Goal: Task Accomplishment & Management: Use online tool/utility

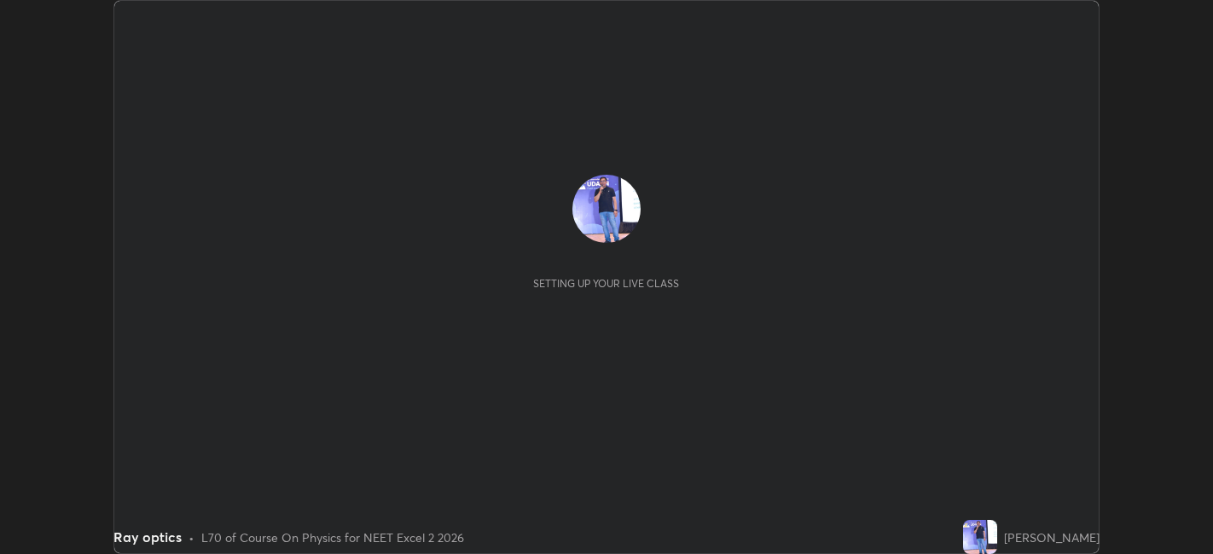
scroll to position [554, 1212]
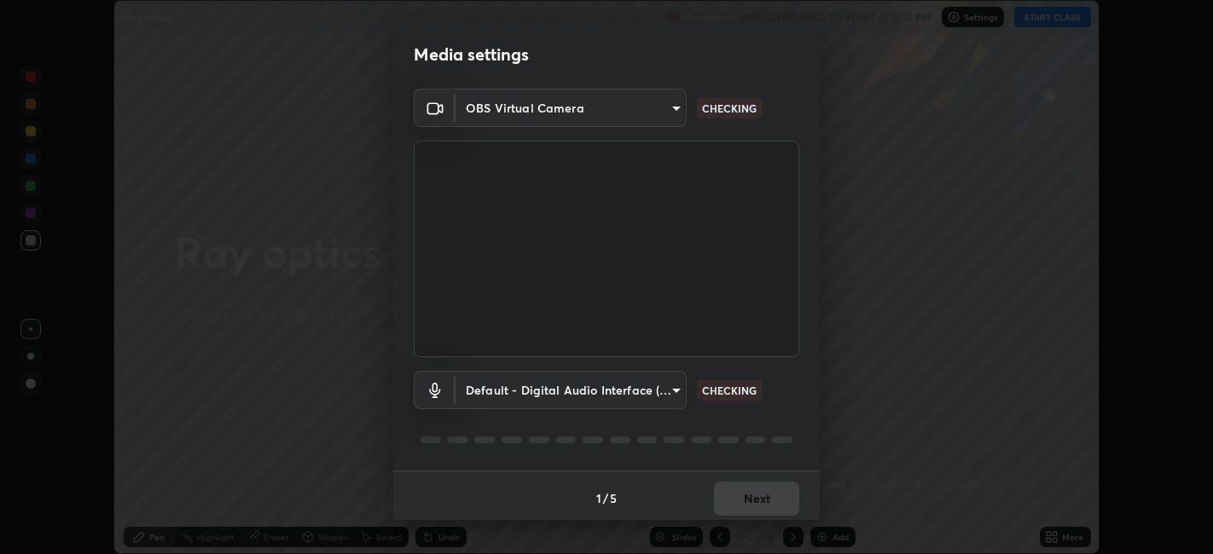
type input "e8d69c7dc0c2a56c5aabaa85415bde81fe71d5f71f3198f3fc497bb9ff74f4e0"
type input "default"
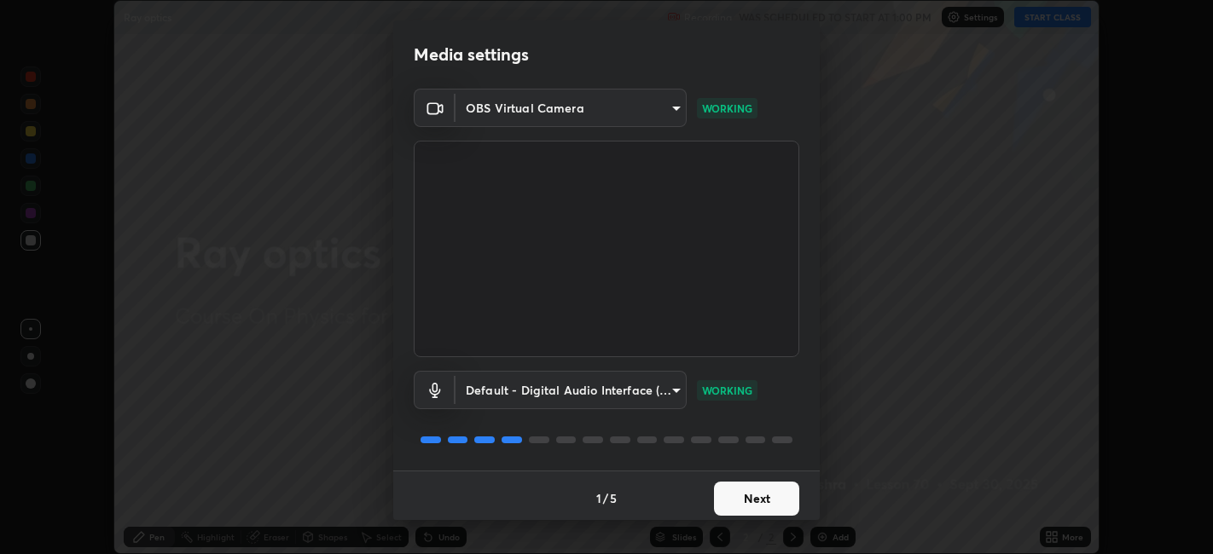
click at [733, 489] on button "Next" at bounding box center [756, 499] width 85 height 34
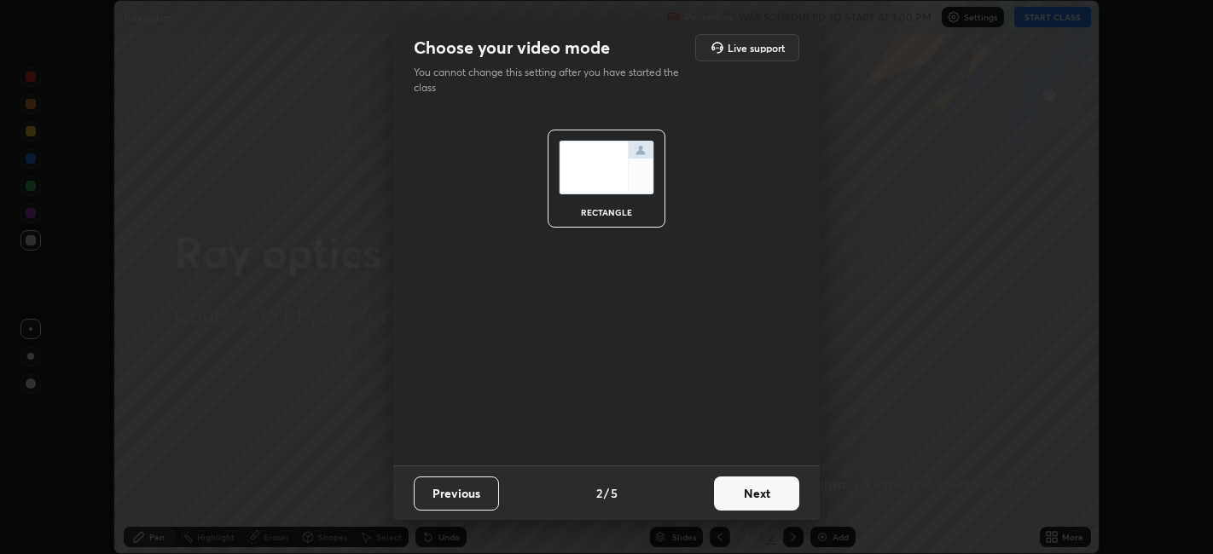
click at [755, 507] on button "Next" at bounding box center [756, 494] width 85 height 34
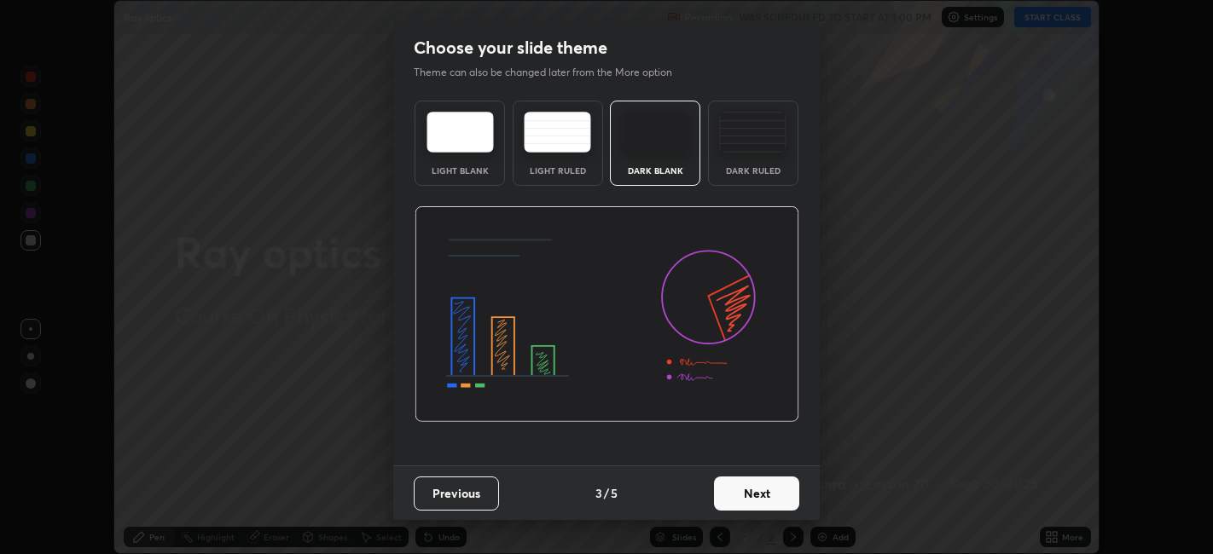
click at [758, 488] on button "Next" at bounding box center [756, 494] width 85 height 34
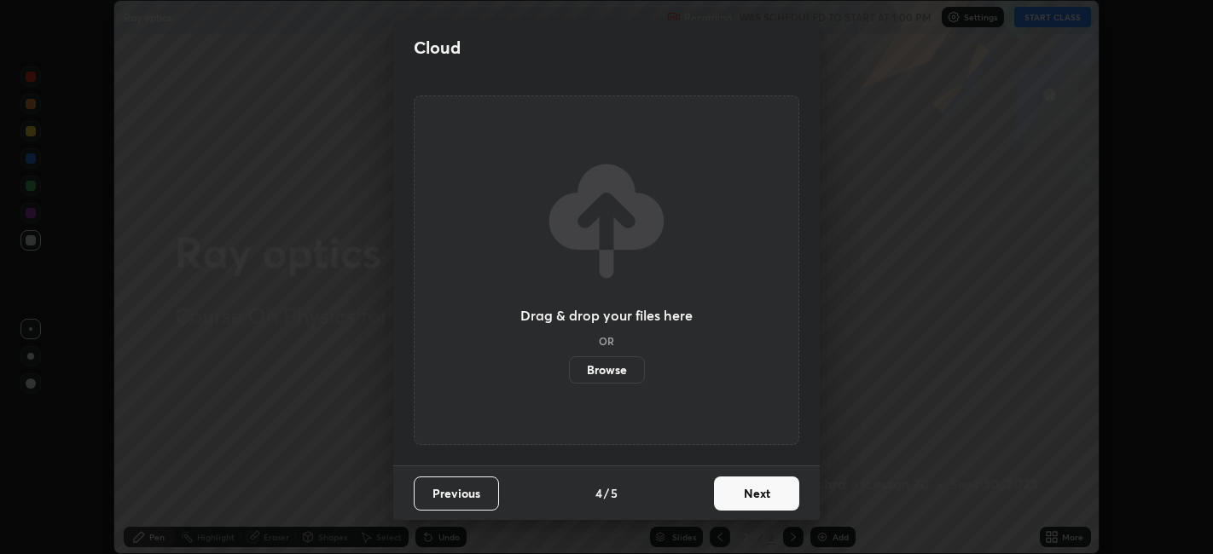
click at [741, 492] on button "Next" at bounding box center [756, 494] width 85 height 34
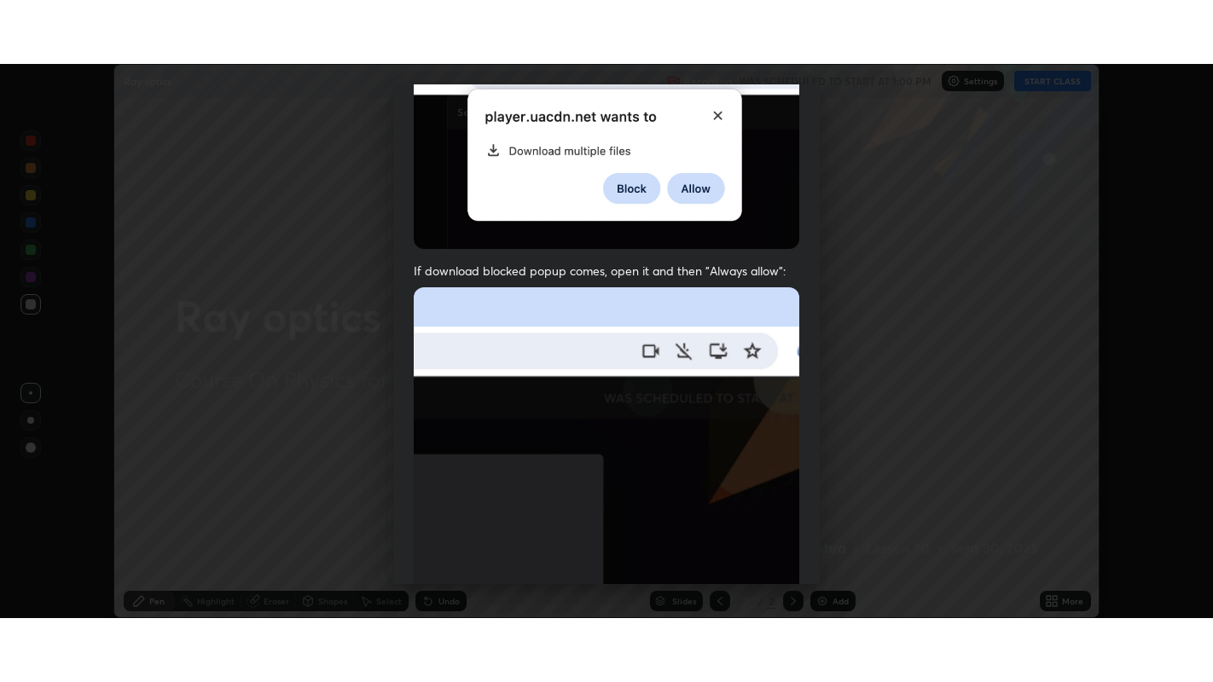
scroll to position [352, 0]
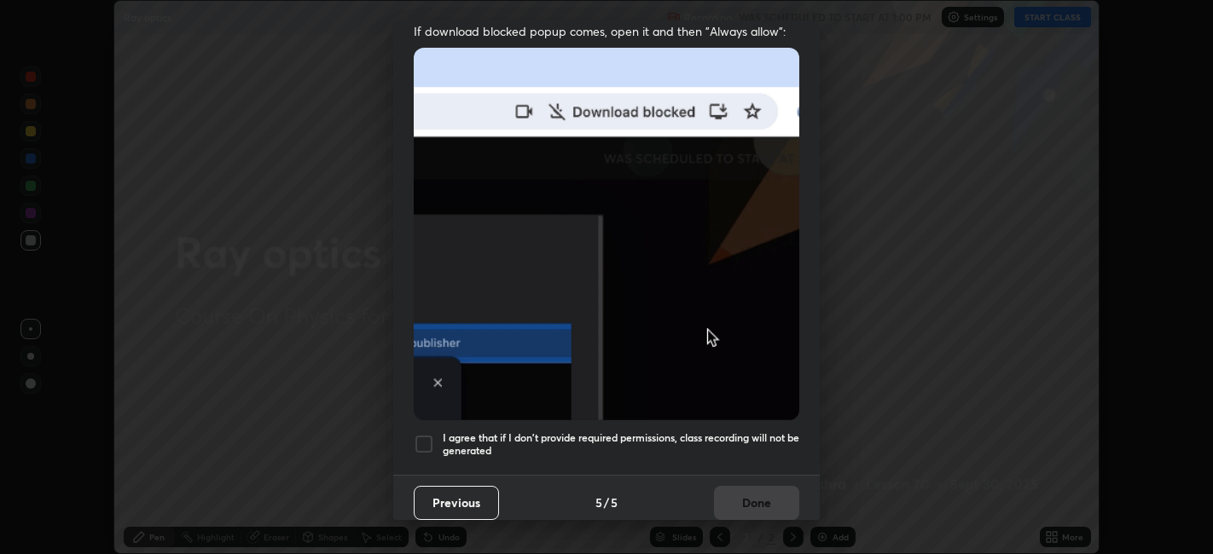
click at [432, 434] on div at bounding box center [424, 444] width 20 height 20
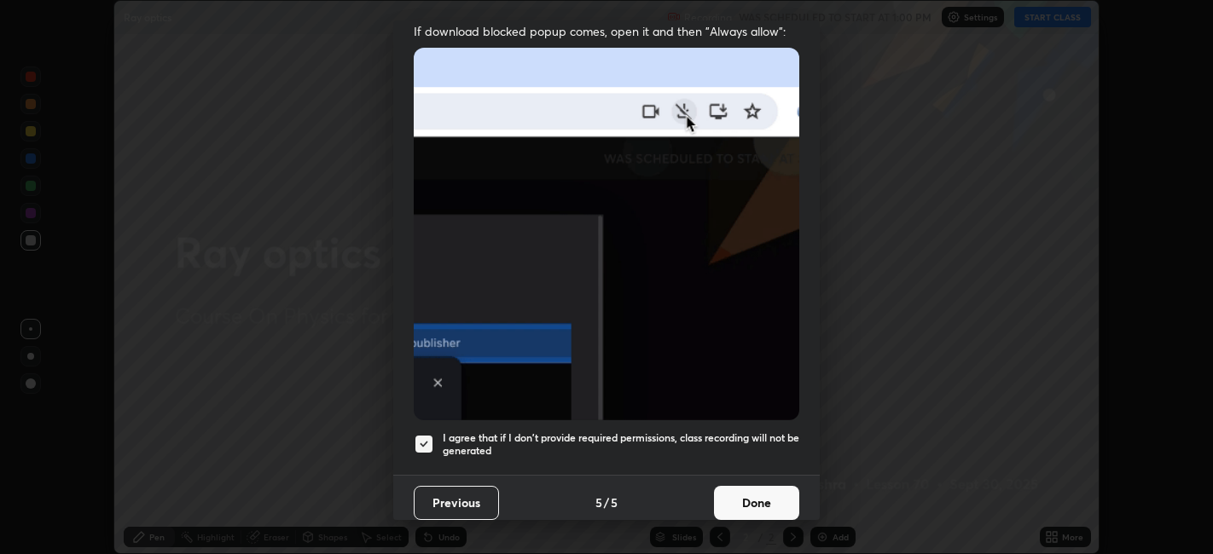
click at [775, 498] on button "Done" at bounding box center [756, 503] width 85 height 34
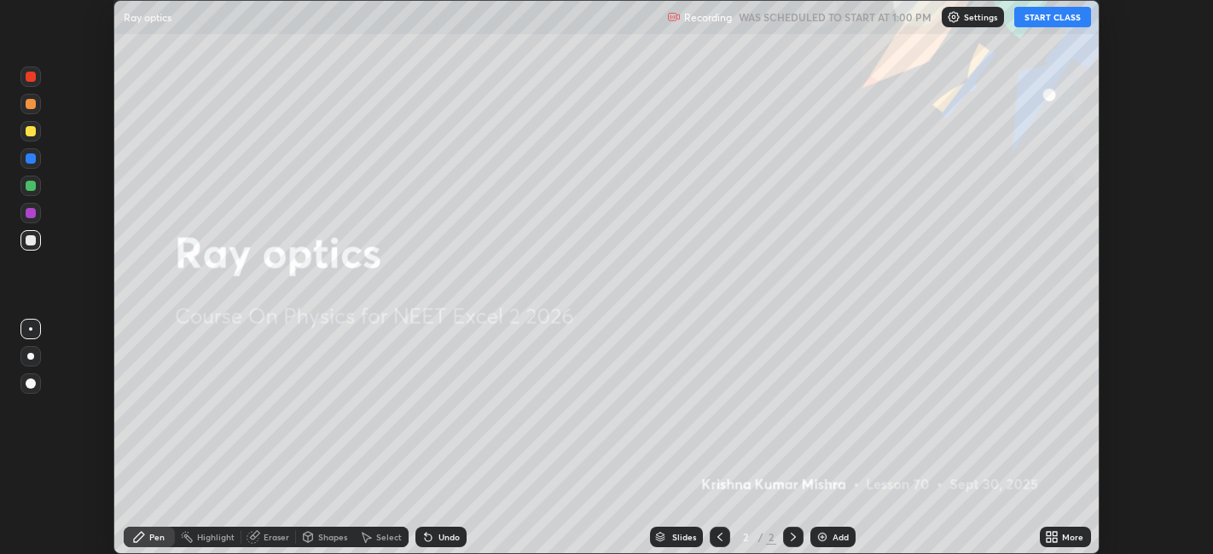
click at [1064, 527] on div "More" at bounding box center [1065, 537] width 51 height 20
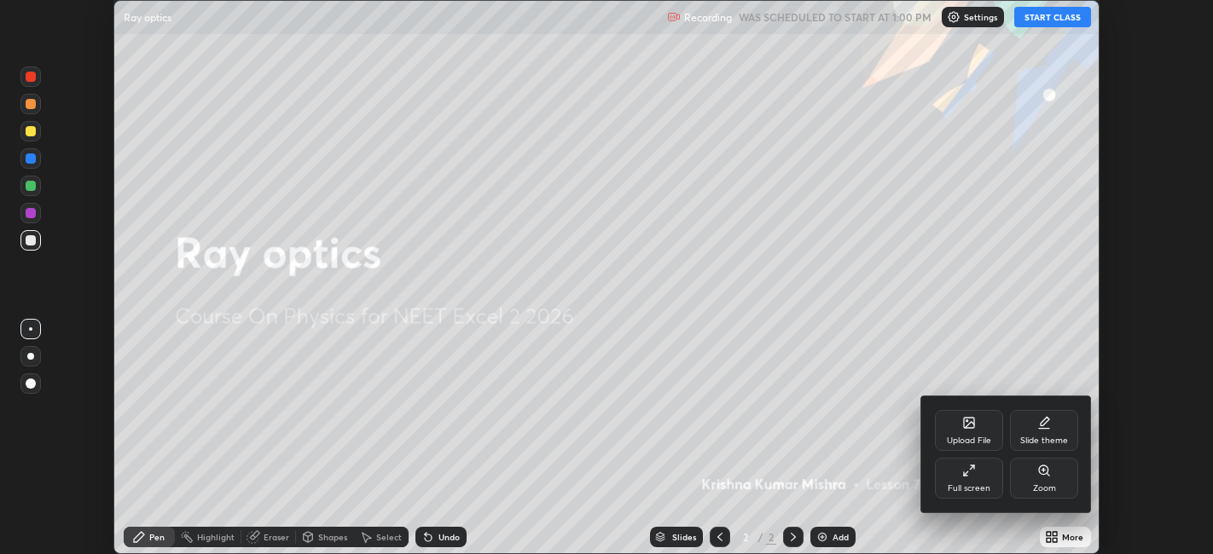
click at [1066, 20] on div at bounding box center [606, 277] width 1213 height 554
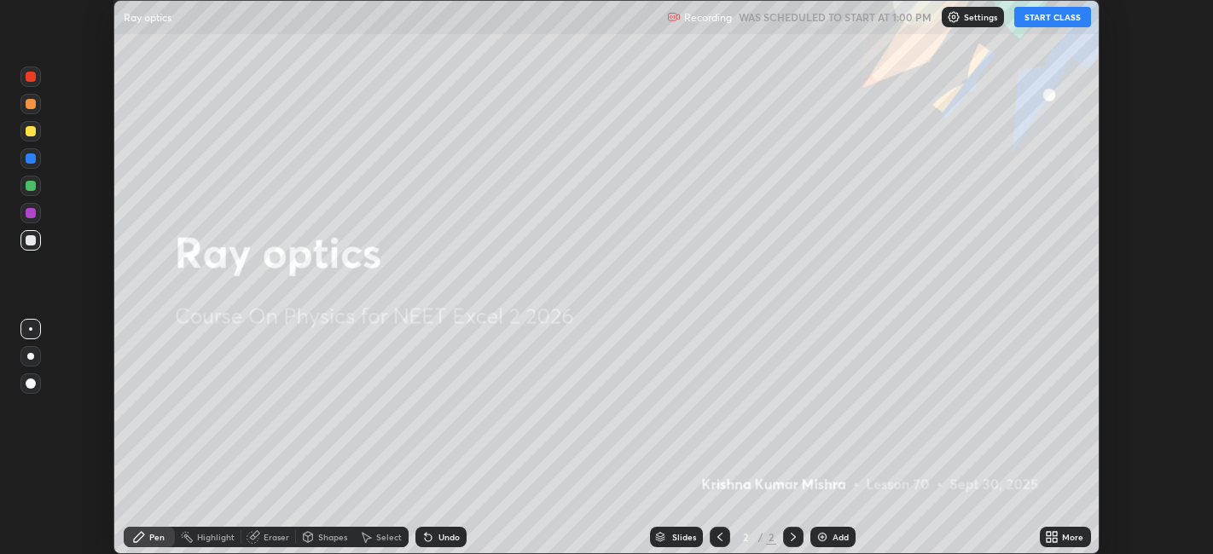
click at [1058, 16] on button "START CLASS" at bounding box center [1052, 17] width 77 height 20
click at [1055, 540] on icon at bounding box center [1055, 540] width 4 height 4
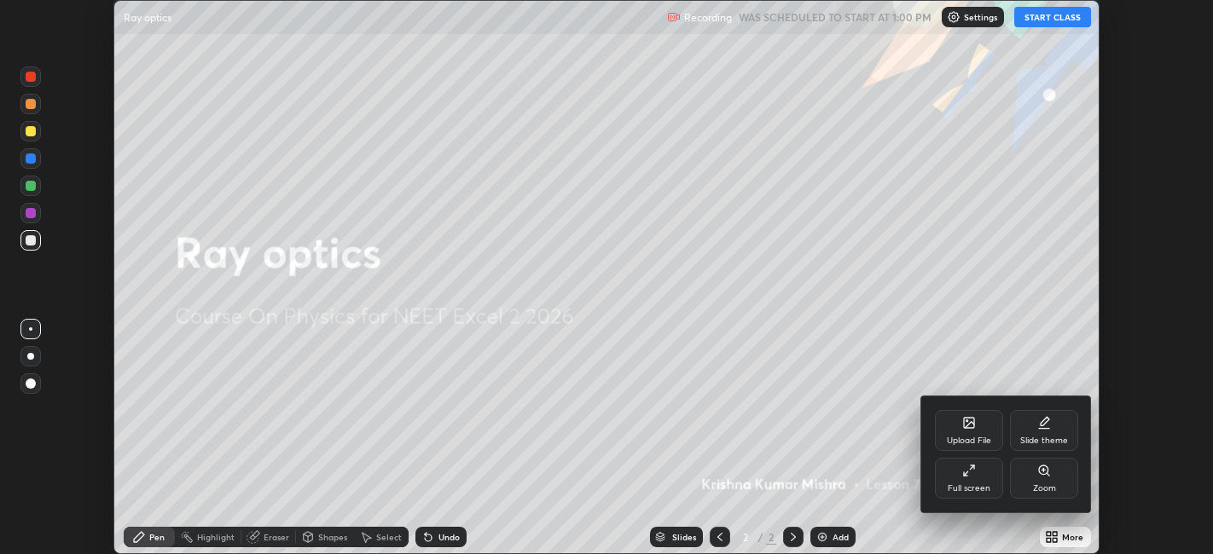
click at [986, 486] on div "Full screen" at bounding box center [969, 488] width 43 height 9
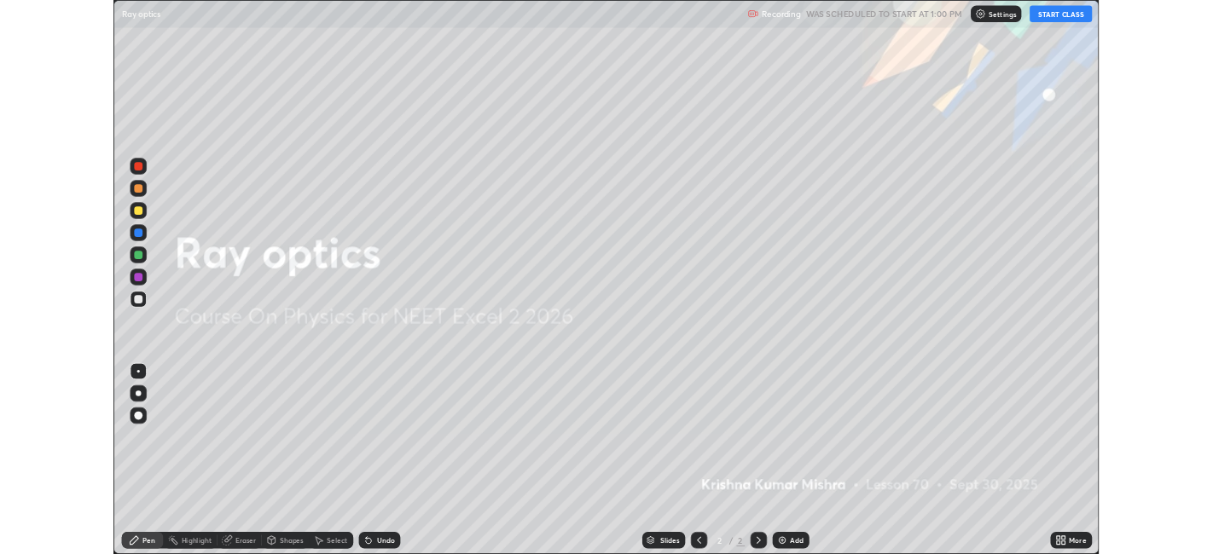
scroll to position [682, 1213]
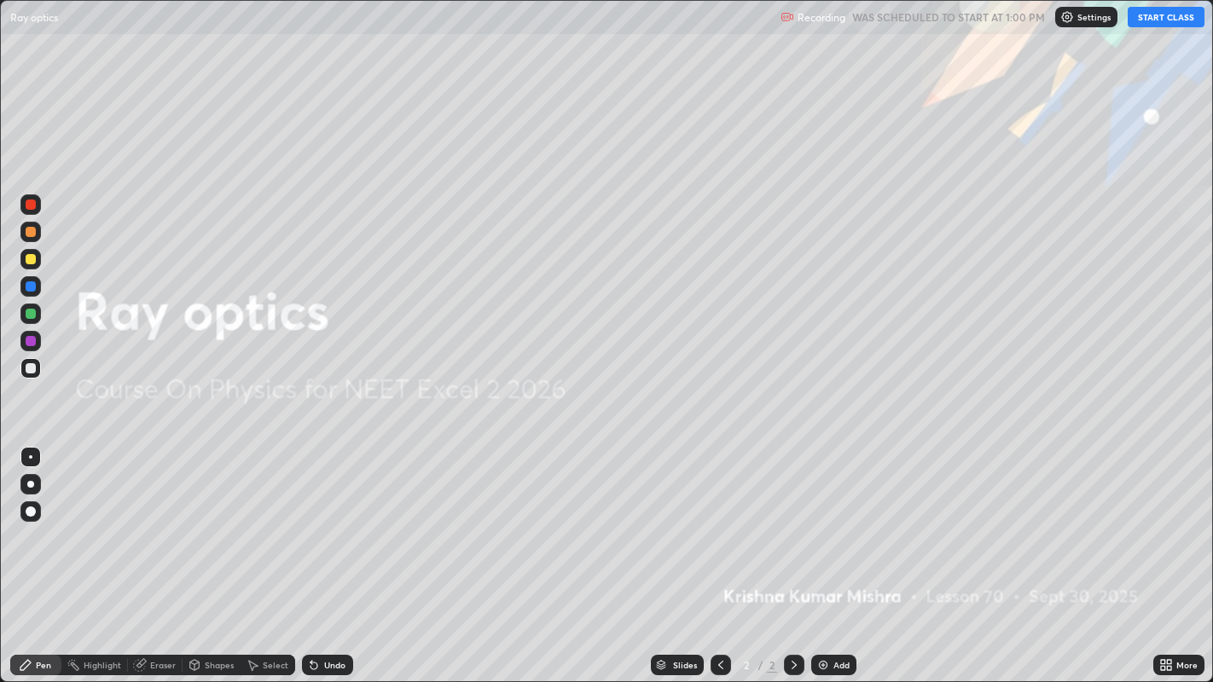
click at [1160, 12] on button "START CLASS" at bounding box center [1166, 17] width 77 height 20
click at [1157, 21] on button "START CLASS" at bounding box center [1166, 17] width 77 height 20
click at [1176, 19] on button "START CLASS" at bounding box center [1166, 17] width 77 height 20
click at [840, 554] on div "Add" at bounding box center [841, 665] width 16 height 9
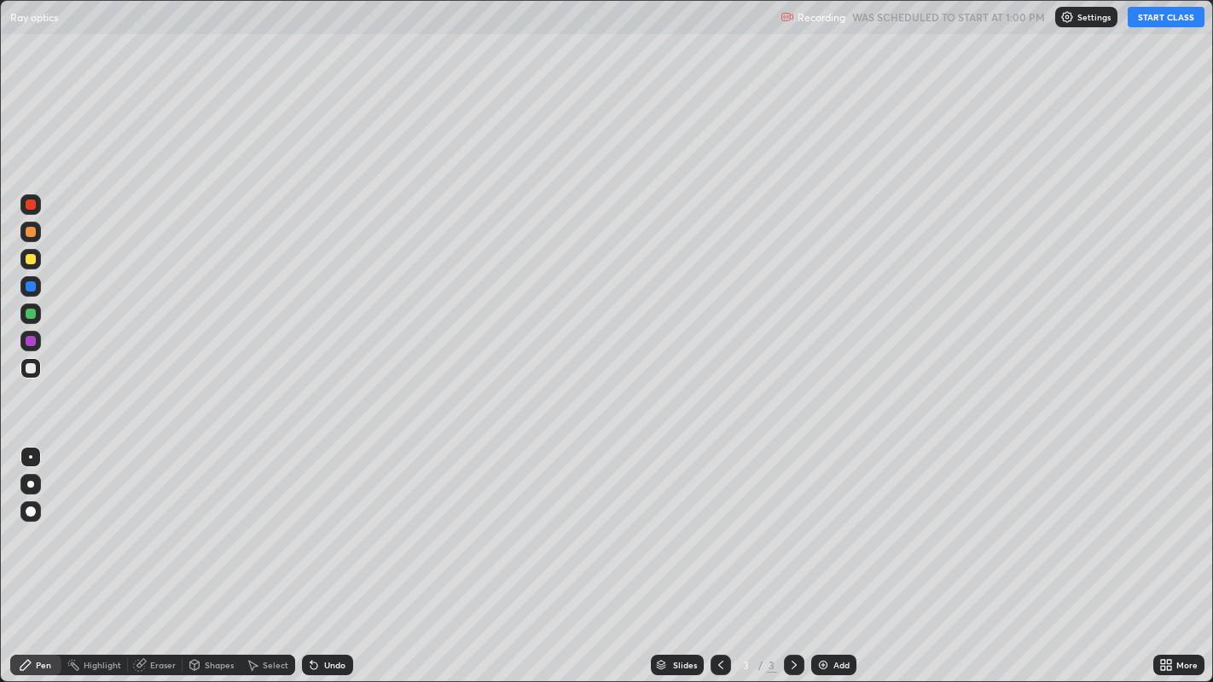
click at [1181, 19] on button "START CLASS" at bounding box center [1166, 17] width 77 height 20
click at [1162, 554] on icon at bounding box center [1163, 668] width 4 height 4
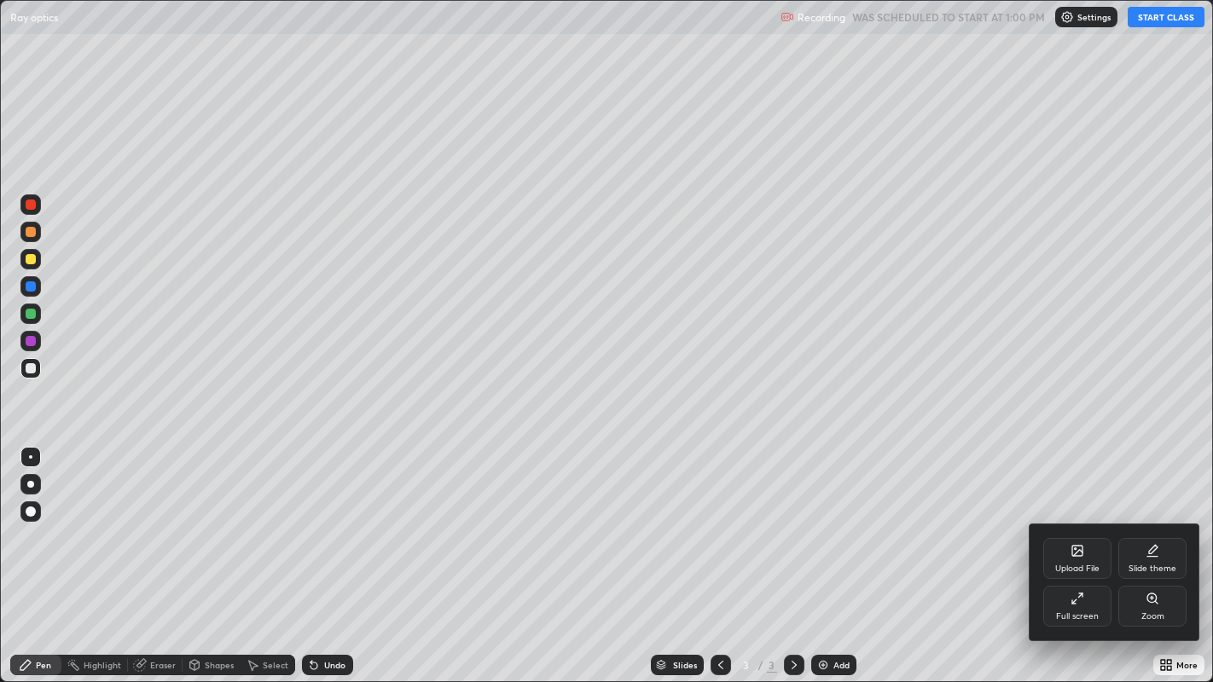
click at [1086, 554] on div "Full screen" at bounding box center [1077, 616] width 43 height 9
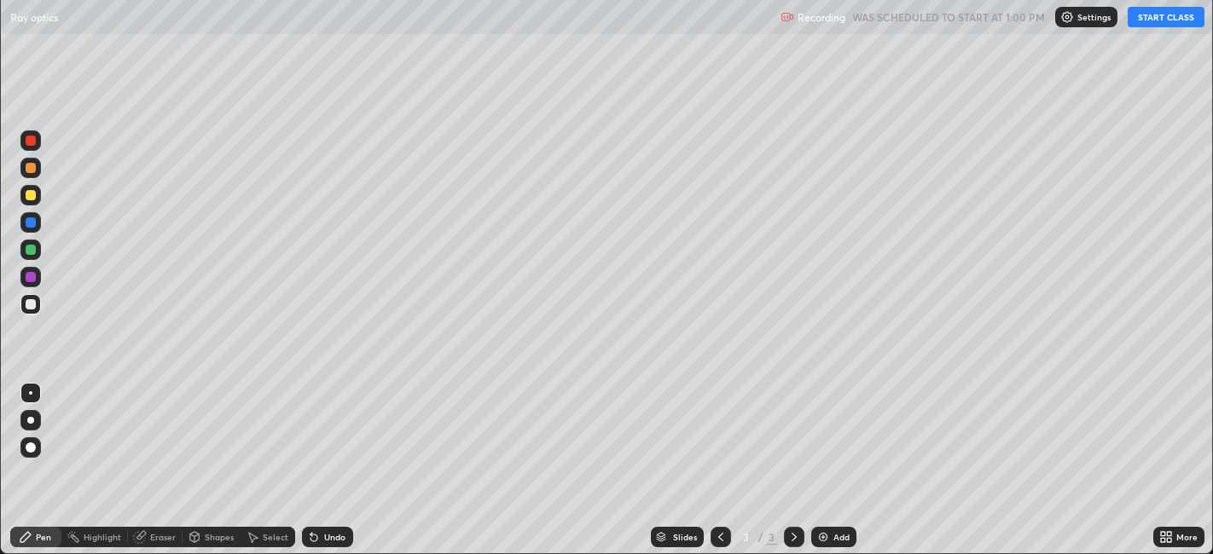
scroll to position [84735, 84076]
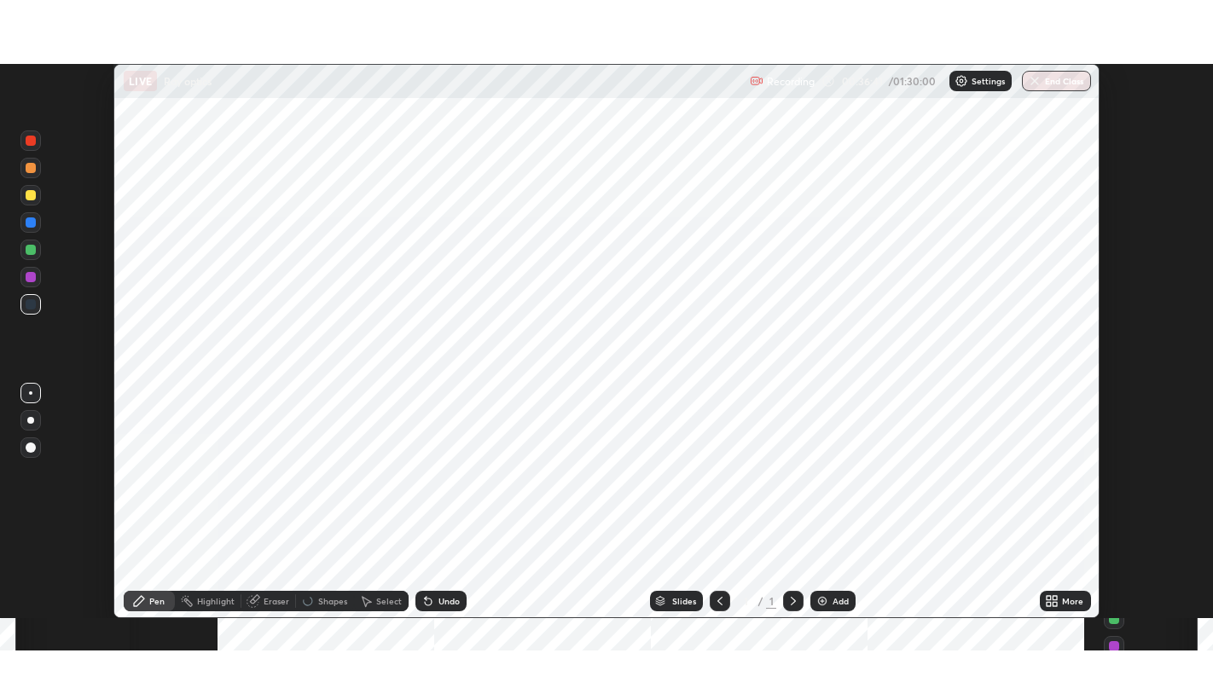
scroll to position [554, 1213]
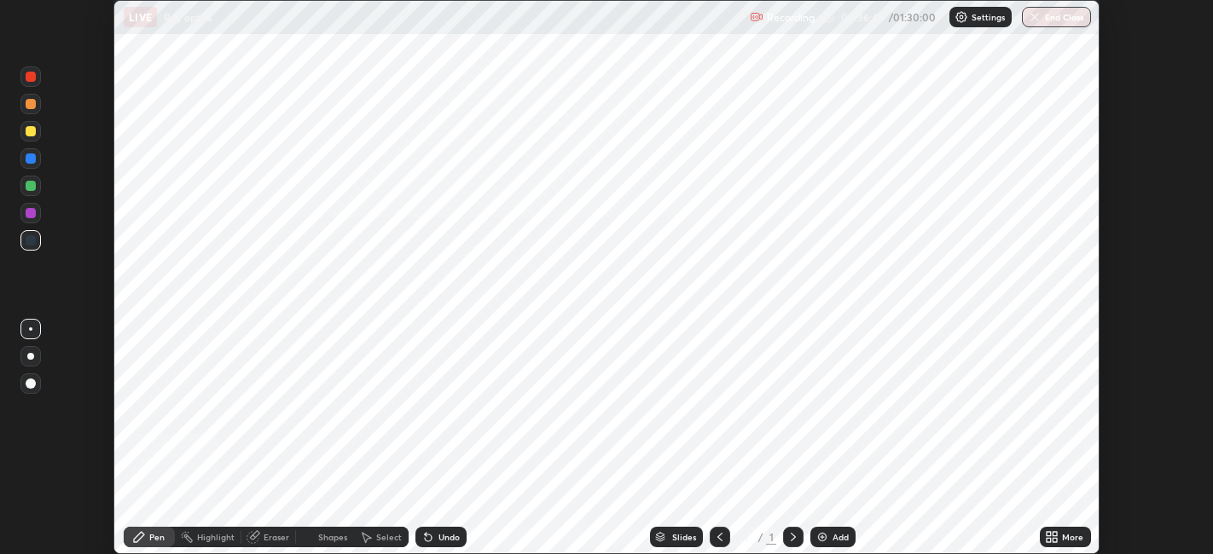
click at [1070, 541] on div "More" at bounding box center [1072, 537] width 21 height 9
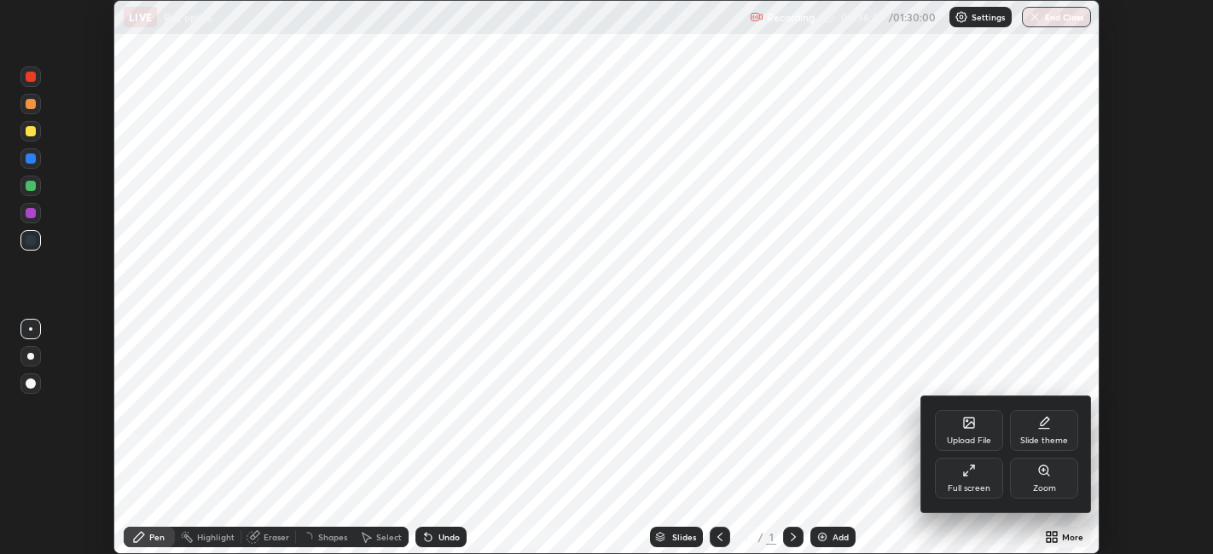
click at [989, 481] on div "Full screen" at bounding box center [969, 478] width 68 height 41
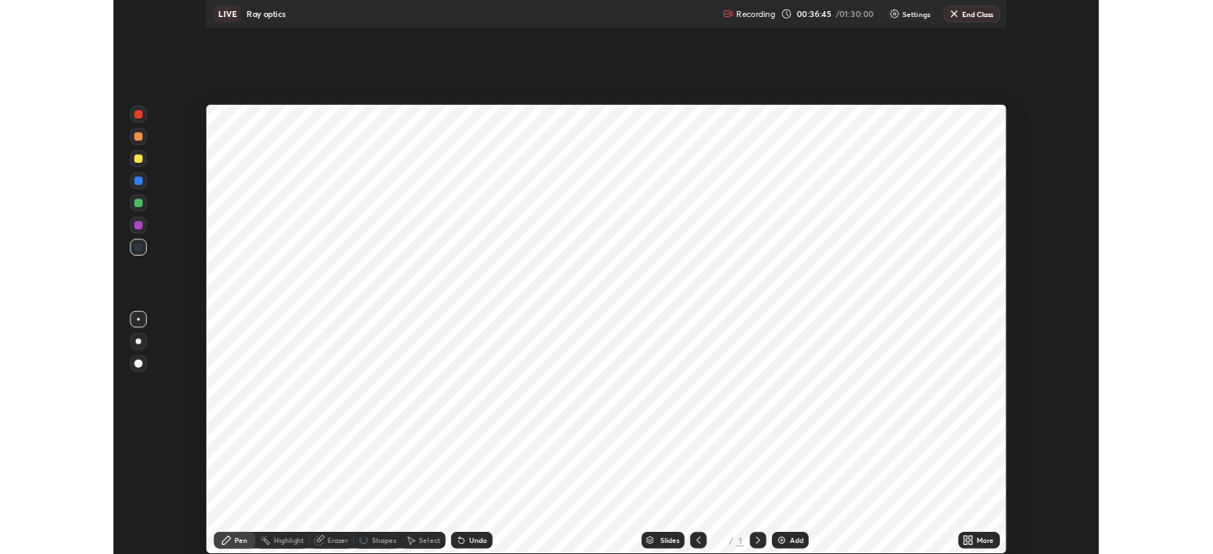
scroll to position [682, 1213]
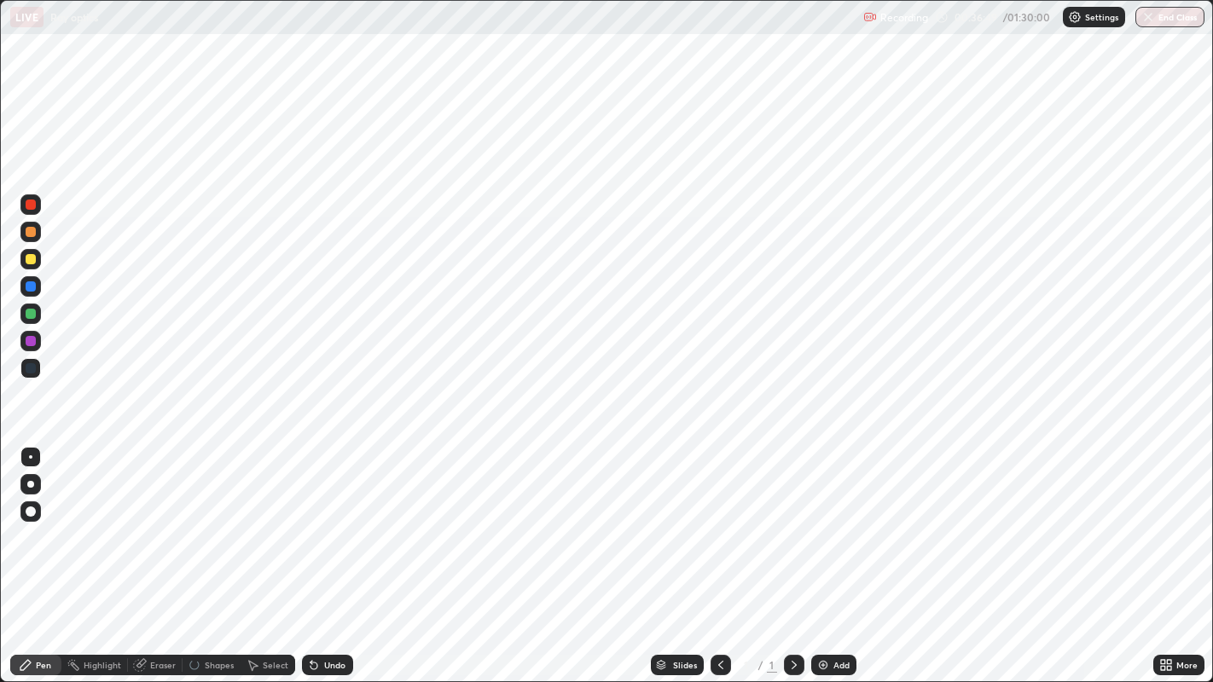
click at [840, 554] on div "Add" at bounding box center [841, 665] width 16 height 9
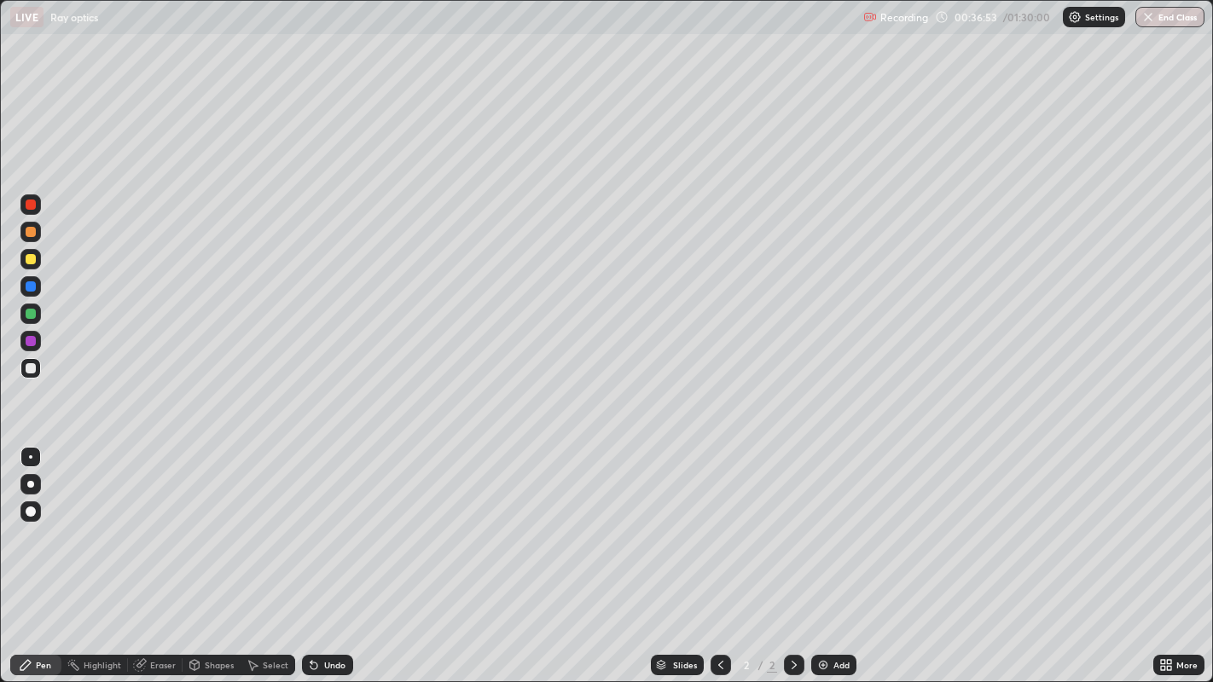
click at [40, 257] on div at bounding box center [30, 259] width 20 height 20
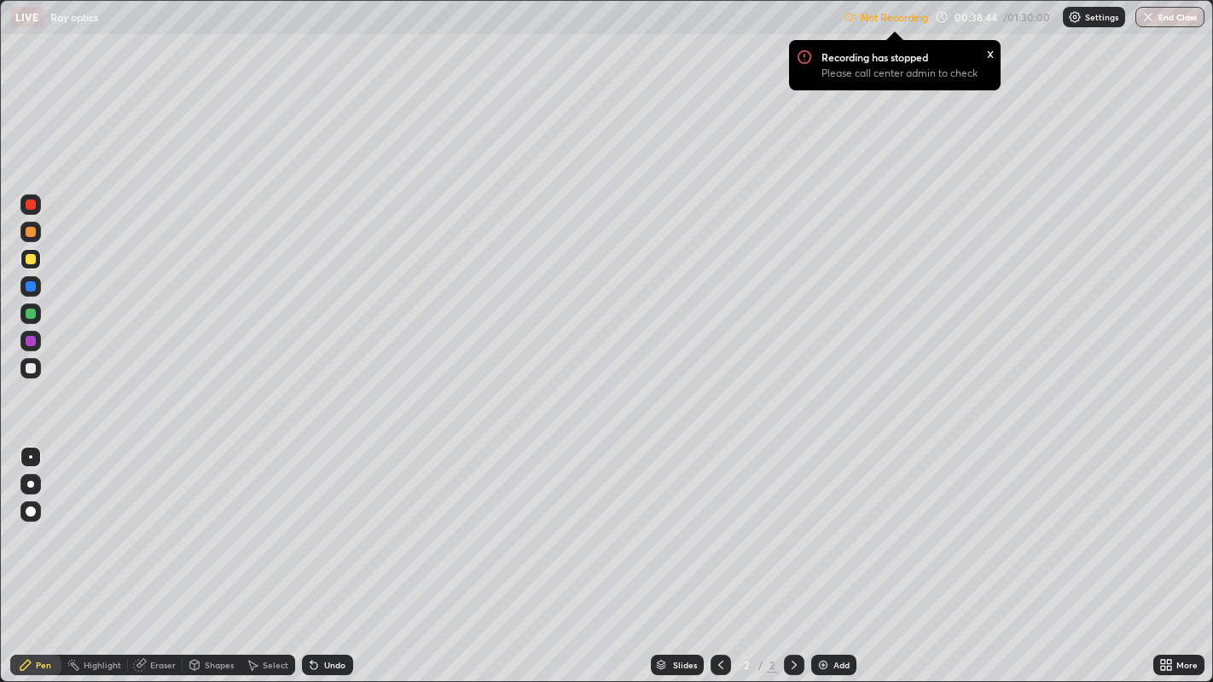
click at [1094, 16] on p "Settings" at bounding box center [1101, 17] width 33 height 9
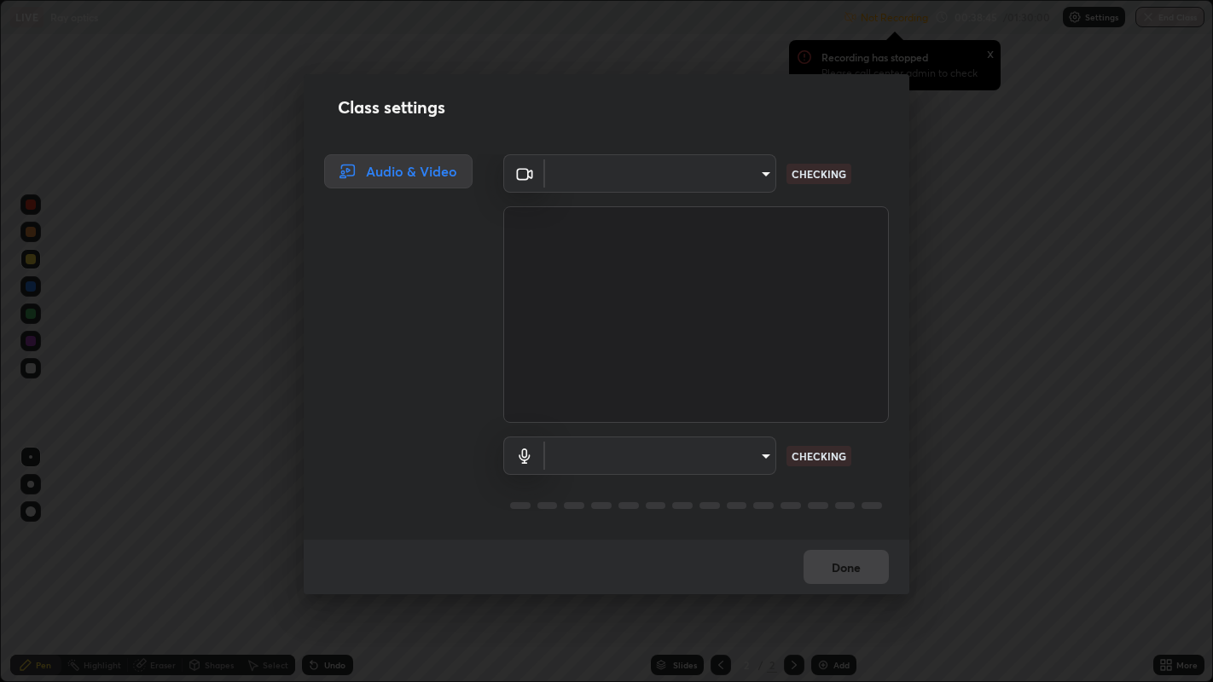
type input "e8d69c7dc0c2a56c5aabaa85415bde81fe71d5f71f3198f3fc497bb9ff74f4e0"
type input "default"
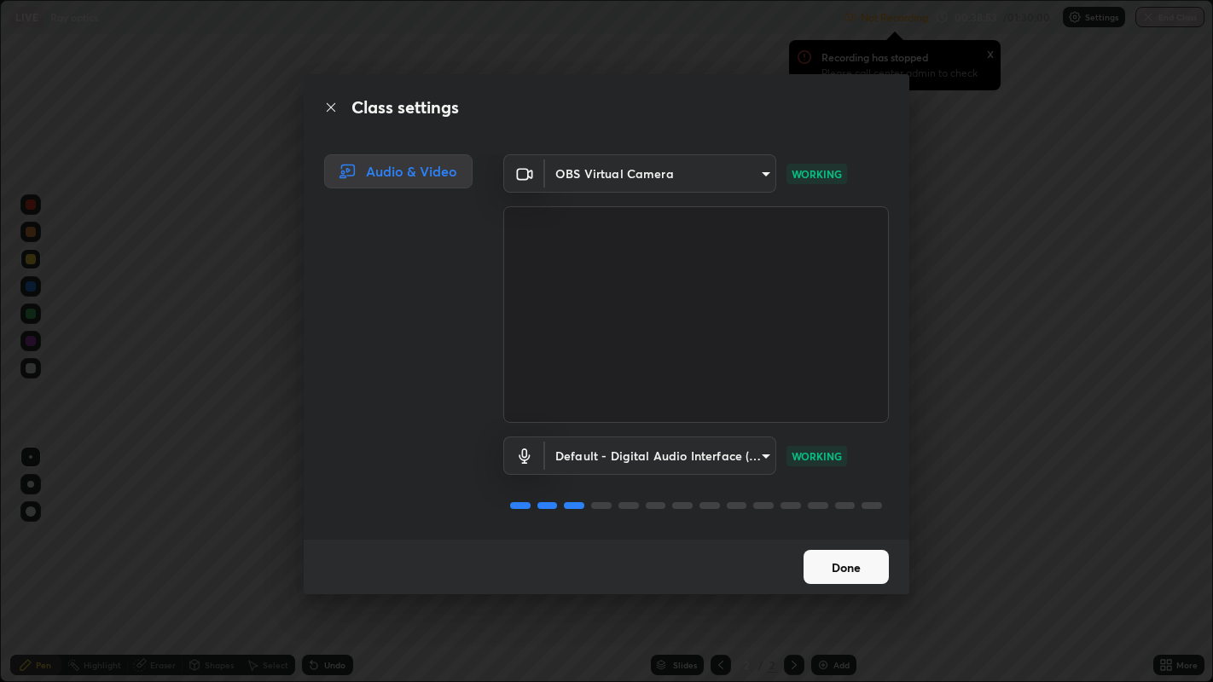
click at [854, 554] on button "Done" at bounding box center [845, 567] width 85 height 34
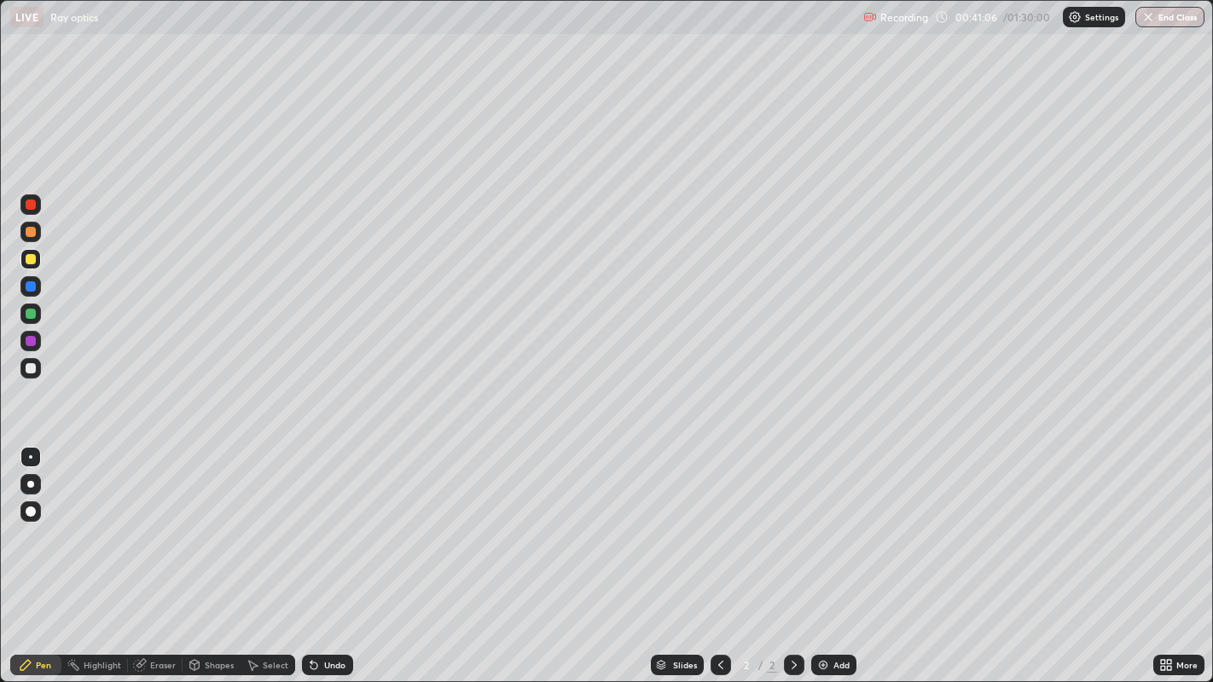
click at [840, 554] on div "Add" at bounding box center [841, 665] width 16 height 9
click at [272, 554] on div "Select" at bounding box center [276, 665] width 26 height 9
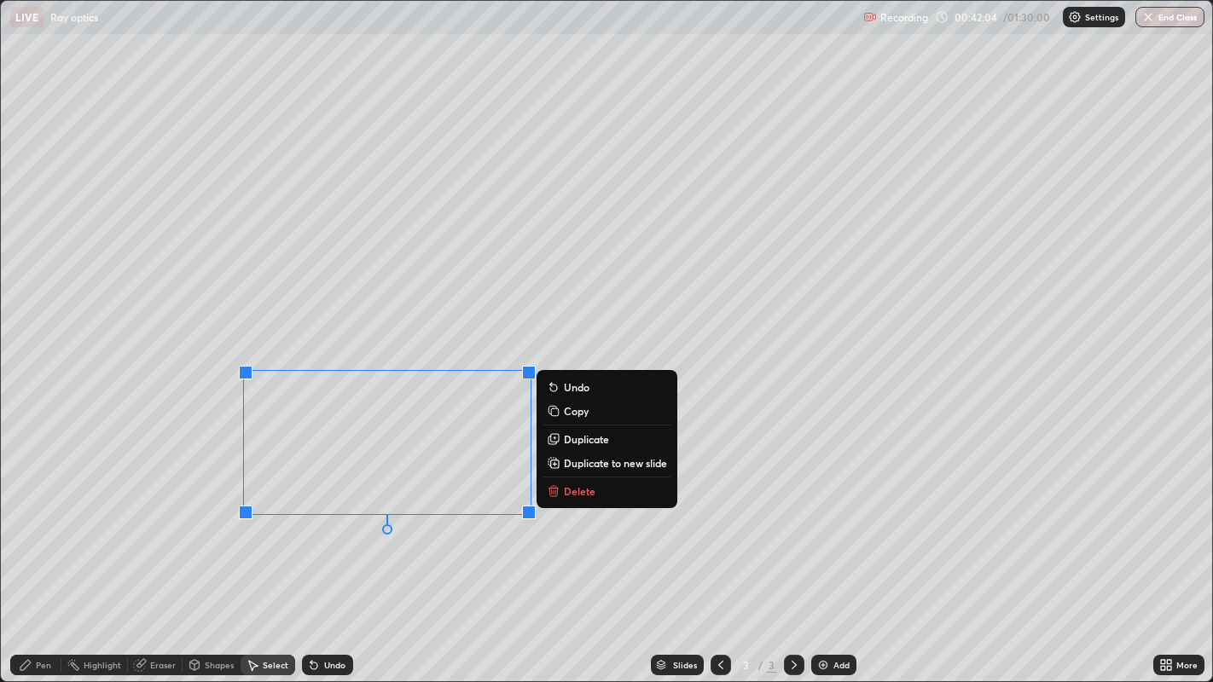
click at [576, 491] on p "Delete" at bounding box center [580, 491] width 32 height 14
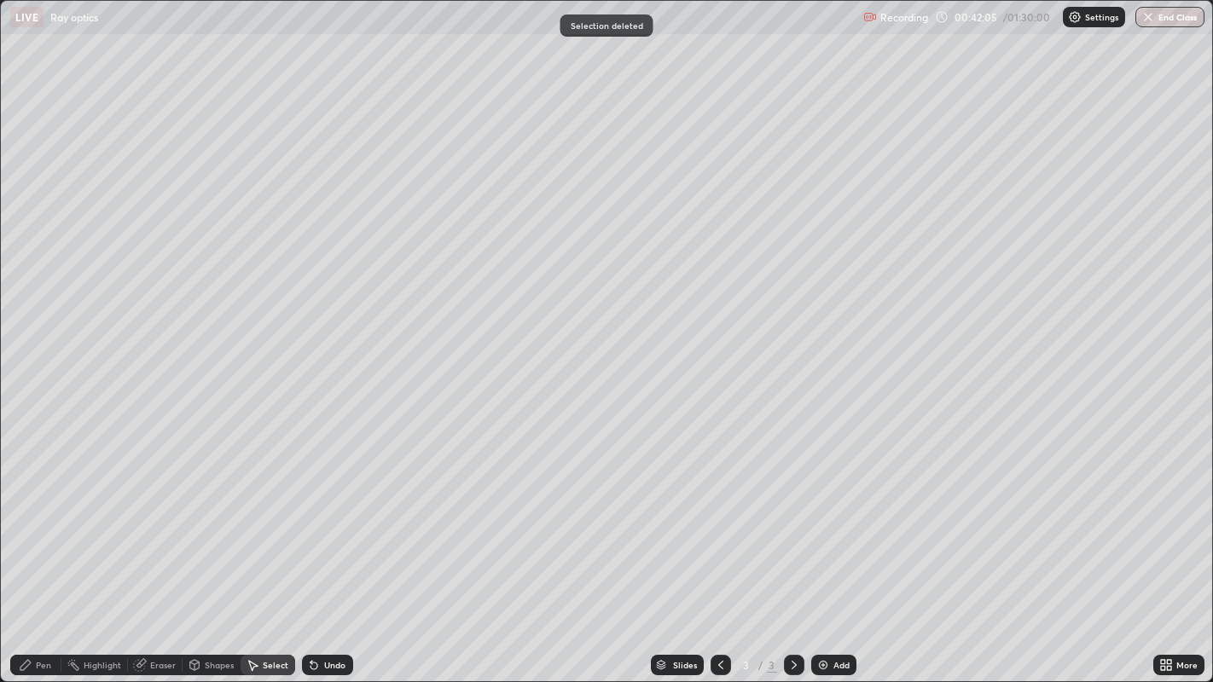
click at [50, 554] on div "Pen" at bounding box center [43, 665] width 15 height 9
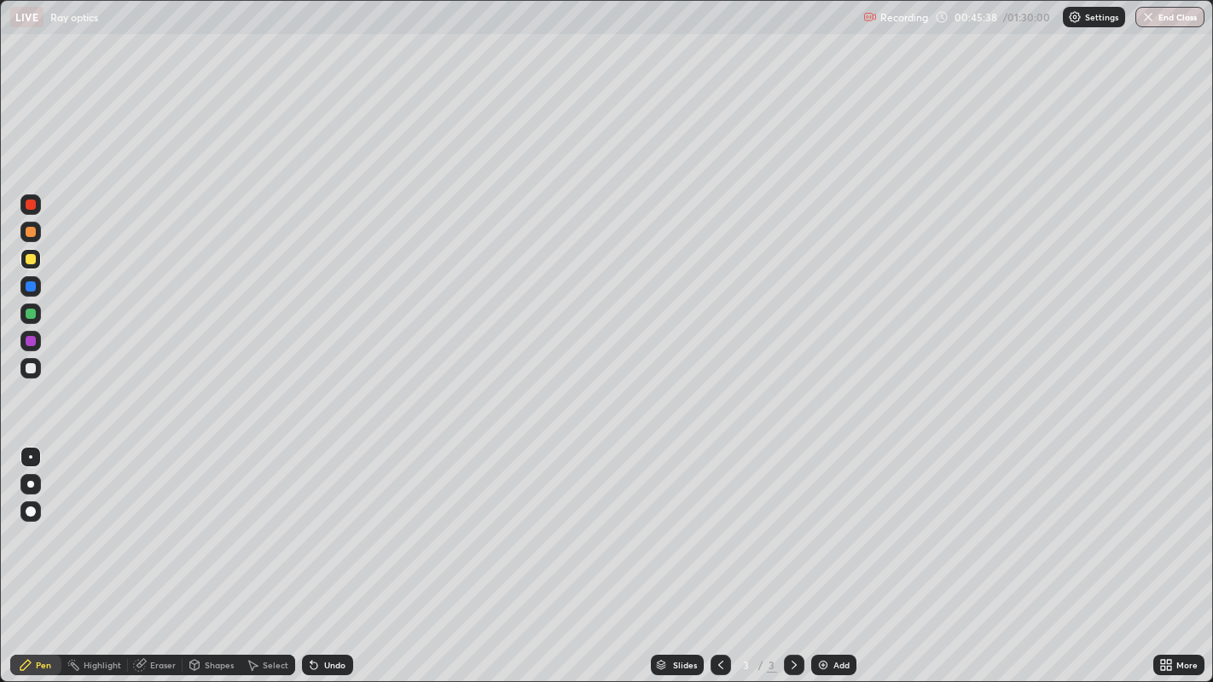
click at [833, 554] on div "Add" at bounding box center [841, 665] width 16 height 9
click at [718, 554] on icon at bounding box center [721, 665] width 14 height 14
click at [791, 554] on icon at bounding box center [794, 665] width 14 height 14
click at [335, 554] on div "Undo" at bounding box center [334, 665] width 21 height 9
click at [32, 259] on div at bounding box center [31, 259] width 10 height 10
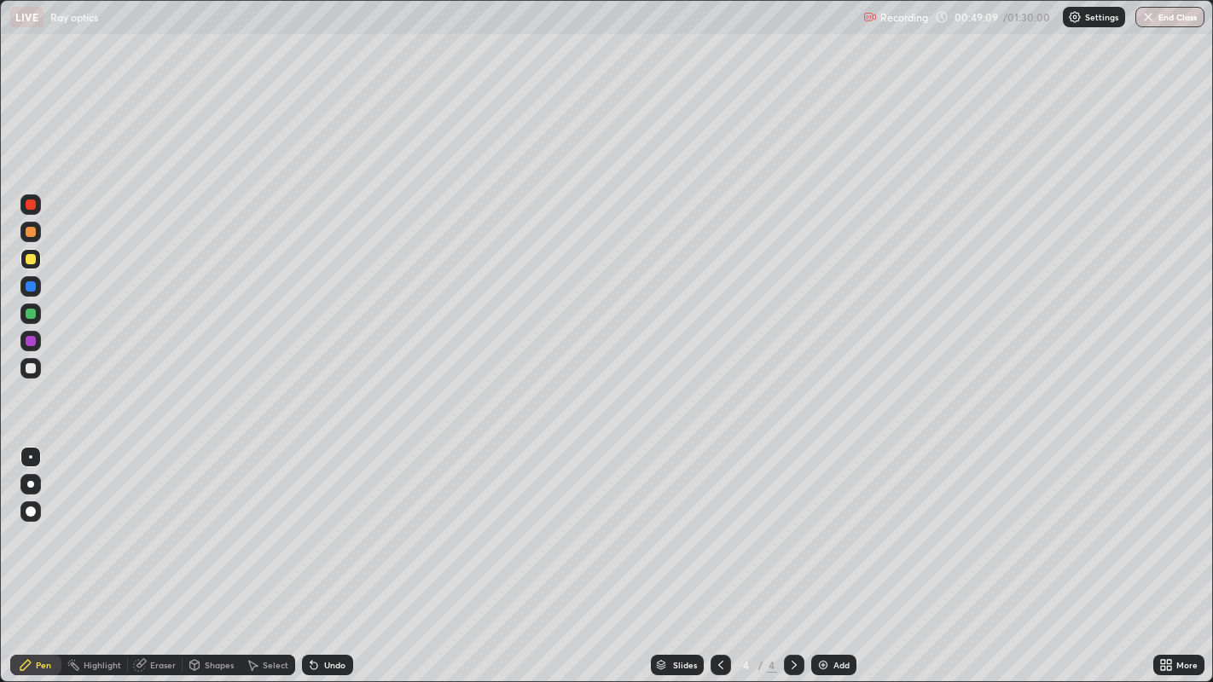
click at [34, 232] on div at bounding box center [31, 232] width 10 height 10
click at [38, 341] on div at bounding box center [30, 341] width 20 height 20
click at [33, 370] on div at bounding box center [31, 368] width 10 height 10
click at [38, 341] on div at bounding box center [30, 341] width 20 height 20
click at [327, 554] on div "Undo" at bounding box center [334, 665] width 21 height 9
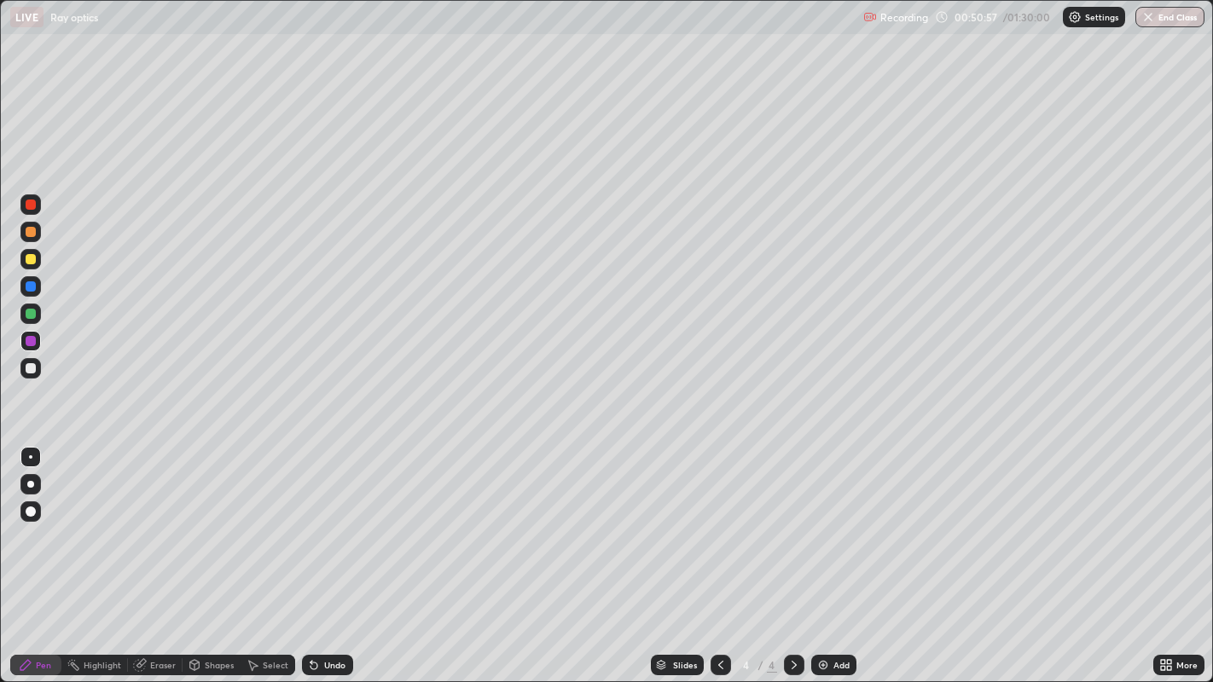
click at [31, 368] on div at bounding box center [31, 368] width 10 height 10
click at [265, 554] on div "Select" at bounding box center [276, 665] width 26 height 9
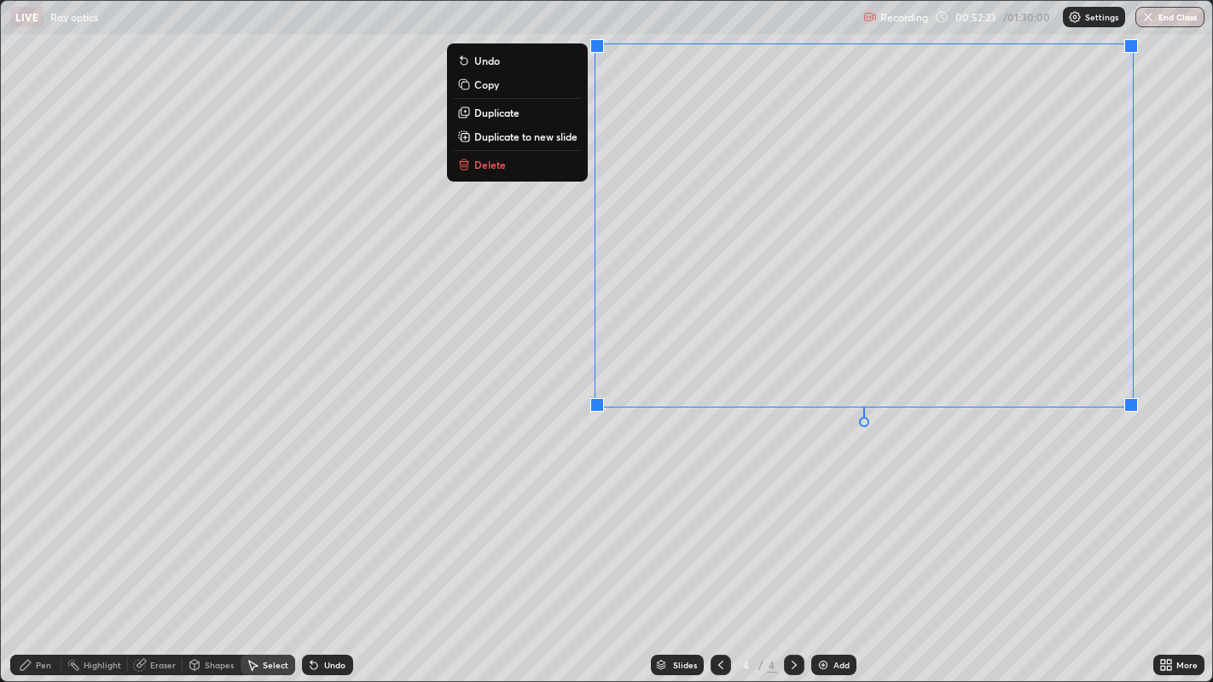
click at [984, 522] on div "0 ° Undo Copy Duplicate Duplicate to new slide Delete" at bounding box center [607, 341] width 1212 height 681
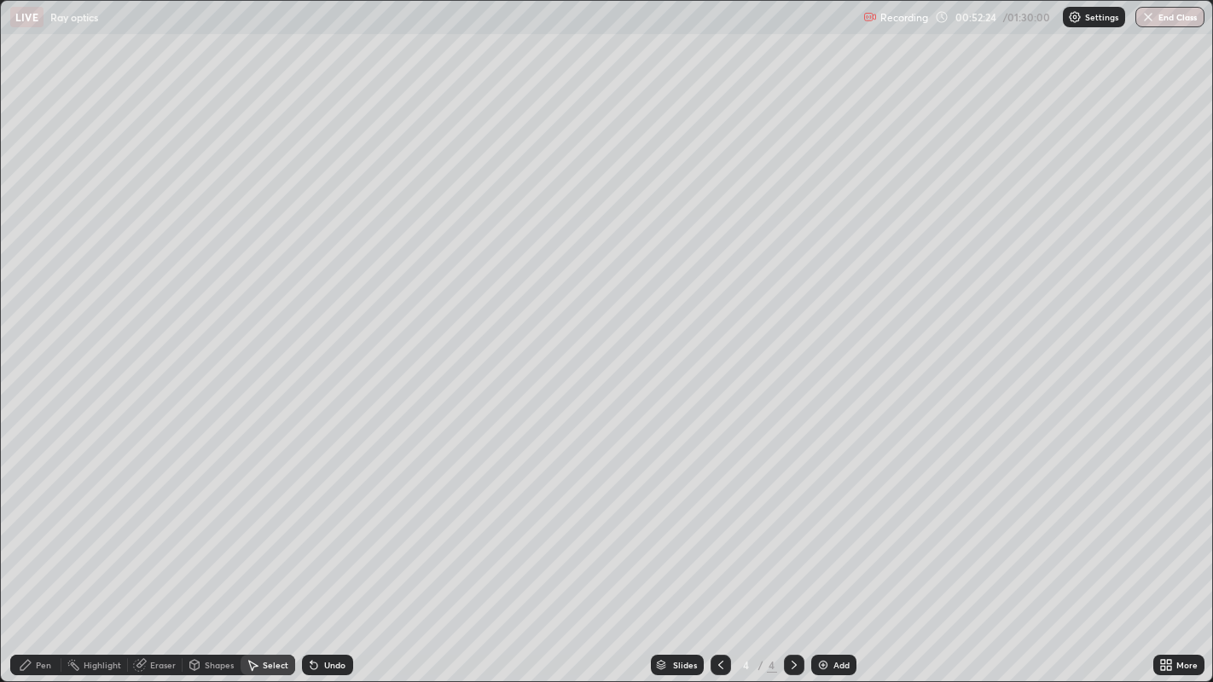
click at [40, 554] on div "Pen" at bounding box center [43, 665] width 15 height 9
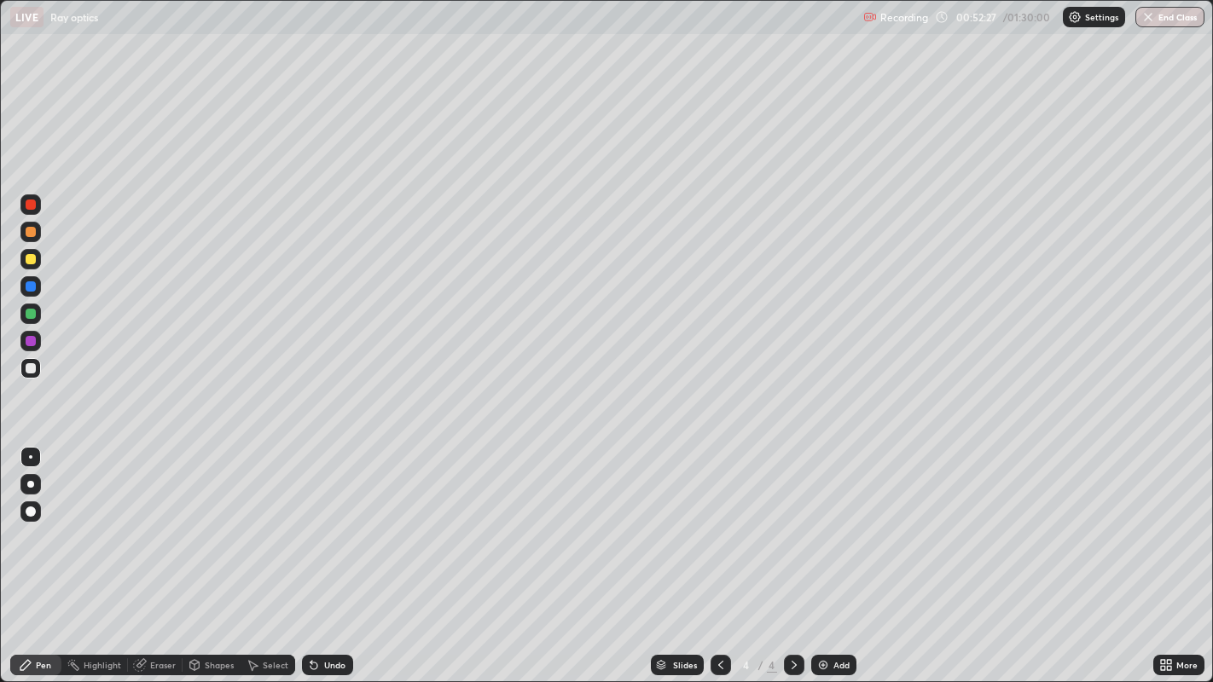
click at [330, 554] on div "Undo" at bounding box center [334, 665] width 21 height 9
click at [324, 554] on div "Undo" at bounding box center [334, 665] width 21 height 9
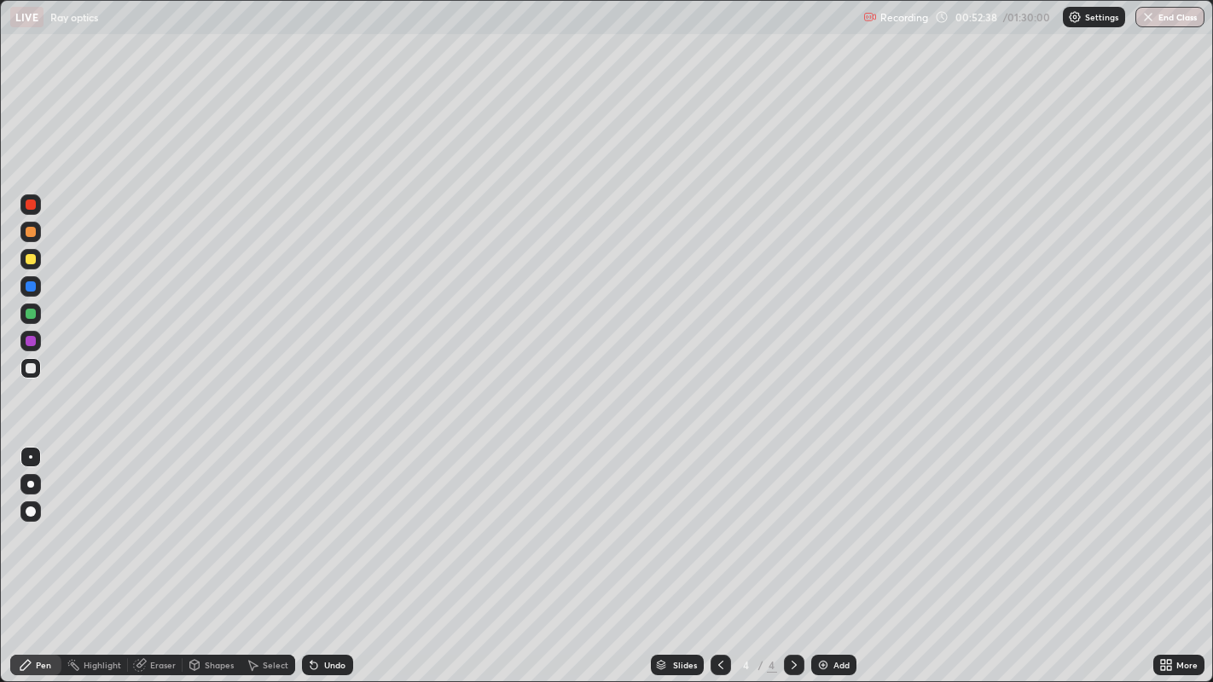
click at [216, 554] on div "Shapes" at bounding box center [219, 665] width 29 height 9
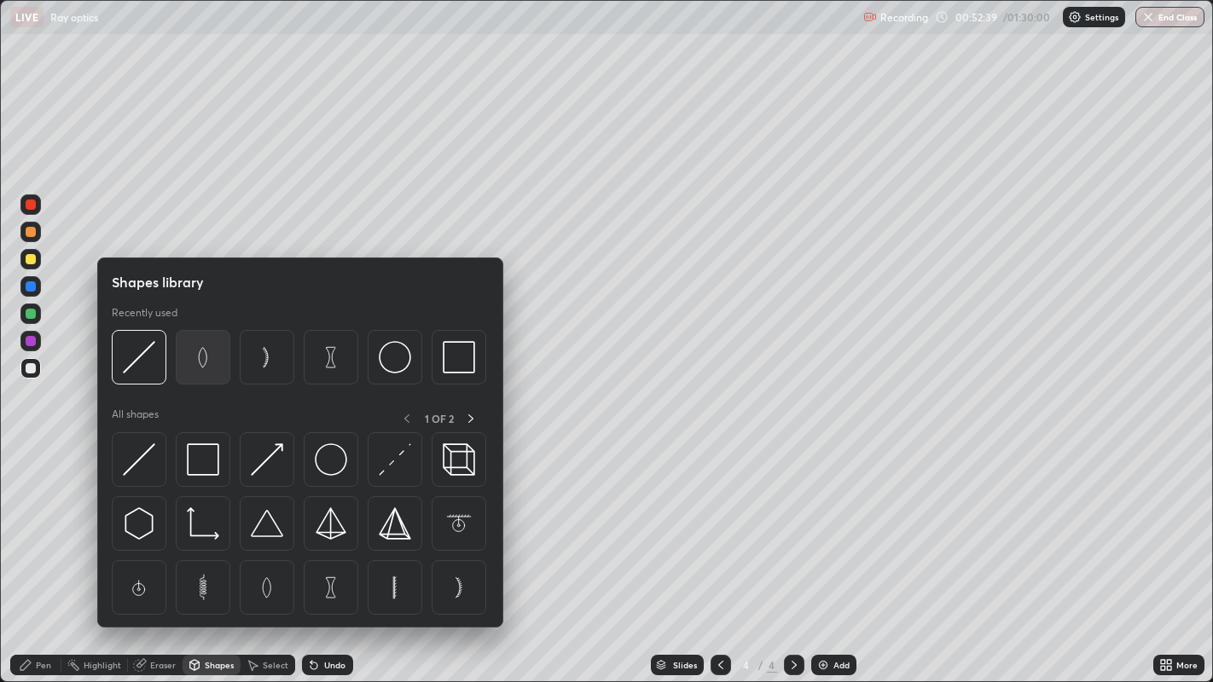
click at [199, 357] on img at bounding box center [203, 357] width 32 height 32
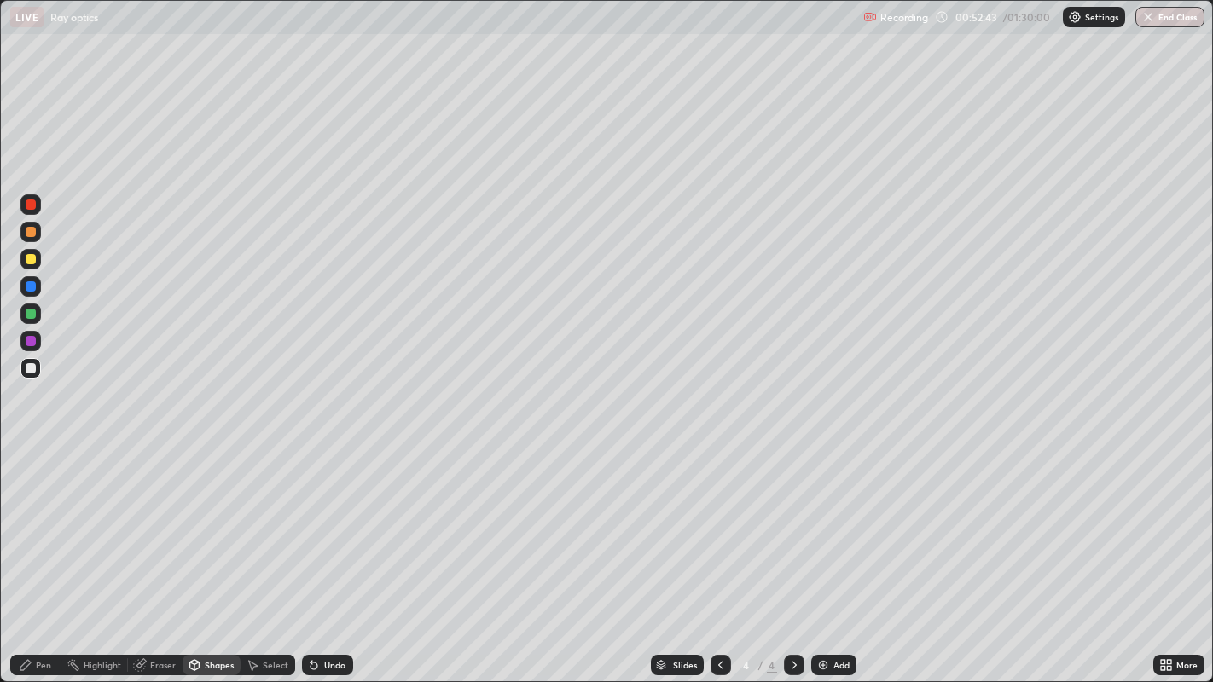
click at [210, 554] on div "Shapes" at bounding box center [219, 665] width 29 height 9
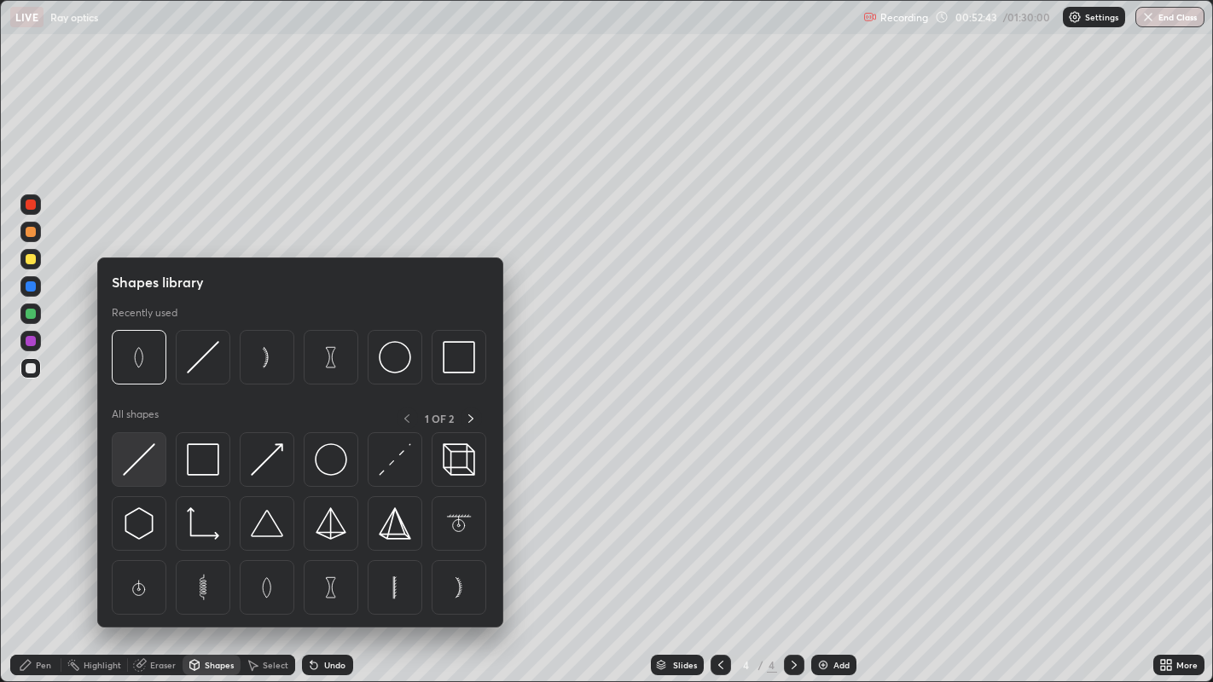
click at [142, 454] on img at bounding box center [139, 460] width 32 height 32
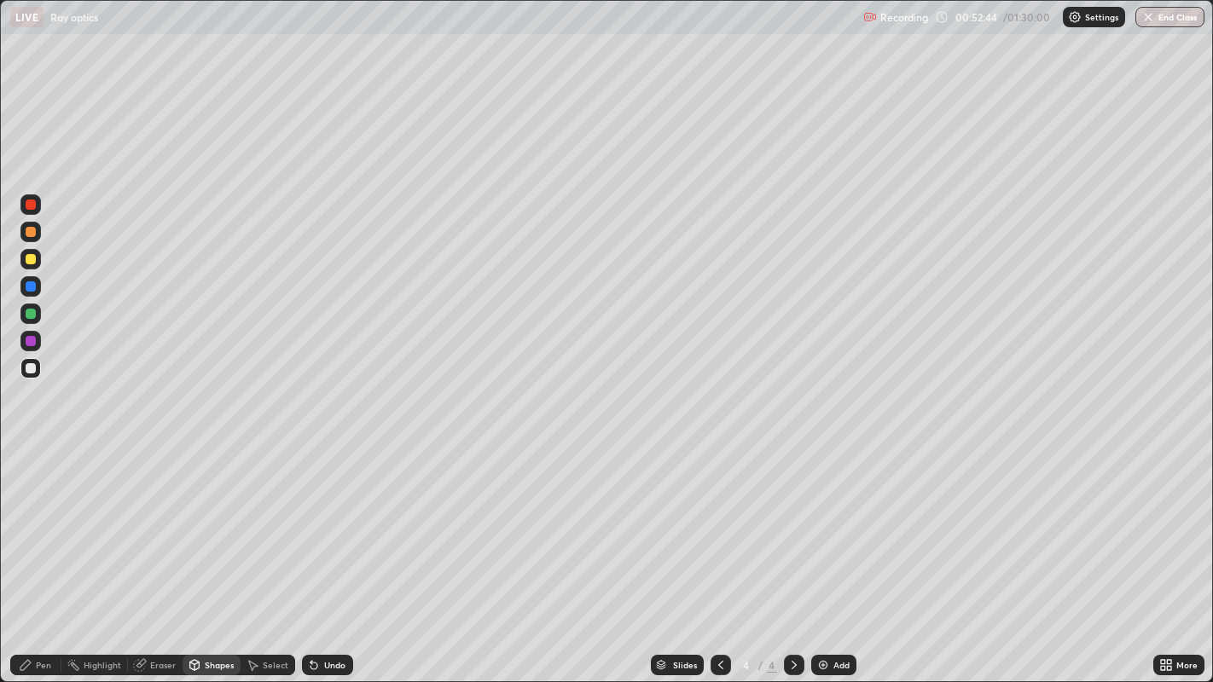
click at [32, 341] on div at bounding box center [31, 341] width 10 height 10
click at [39, 554] on div "Pen" at bounding box center [43, 665] width 15 height 9
click at [37, 260] on div at bounding box center [30, 259] width 20 height 20
click at [213, 554] on div "Shapes" at bounding box center [219, 665] width 29 height 9
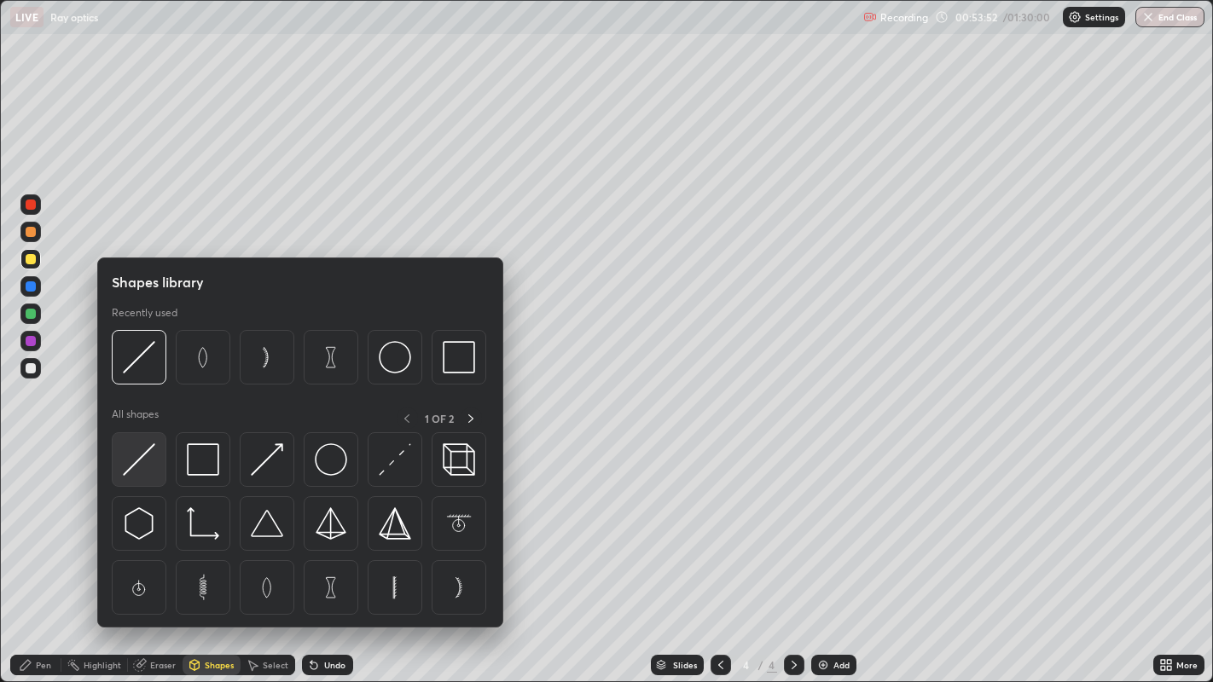
click at [137, 457] on img at bounding box center [139, 460] width 32 height 32
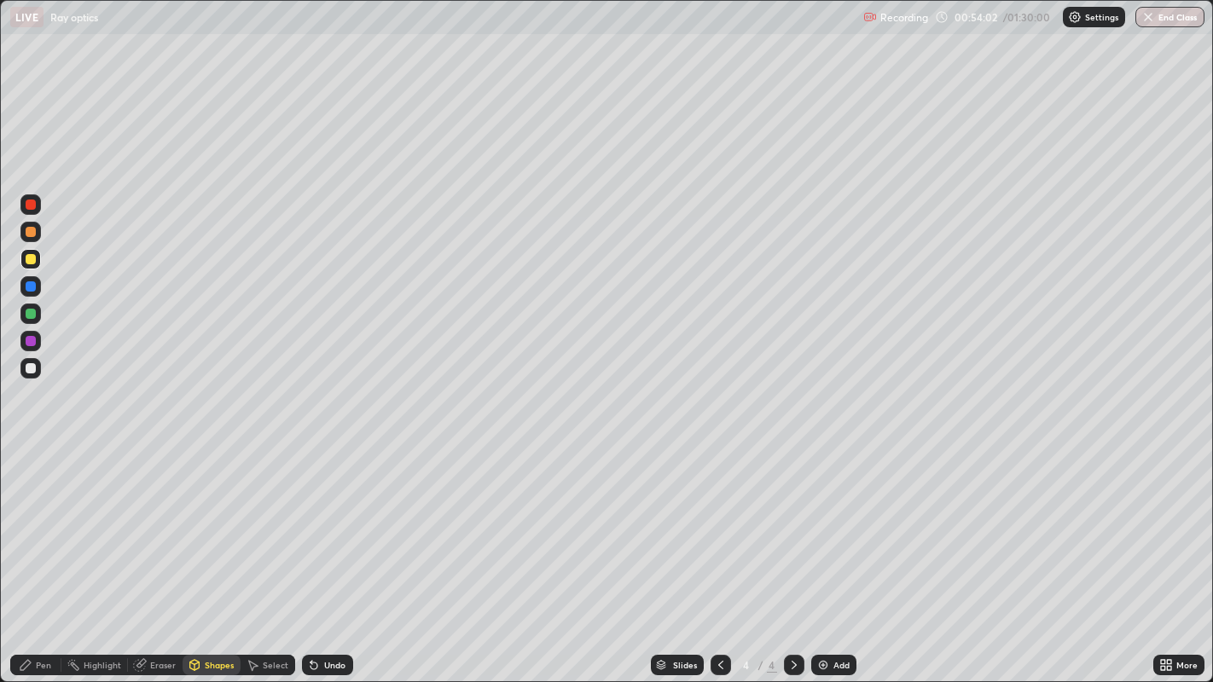
click at [32, 368] on div at bounding box center [31, 368] width 10 height 10
click at [26, 229] on div at bounding box center [31, 232] width 10 height 10
click at [339, 554] on div "Undo" at bounding box center [334, 665] width 21 height 9
click at [47, 554] on div "Pen" at bounding box center [43, 665] width 15 height 9
click at [791, 554] on icon at bounding box center [794, 665] width 14 height 14
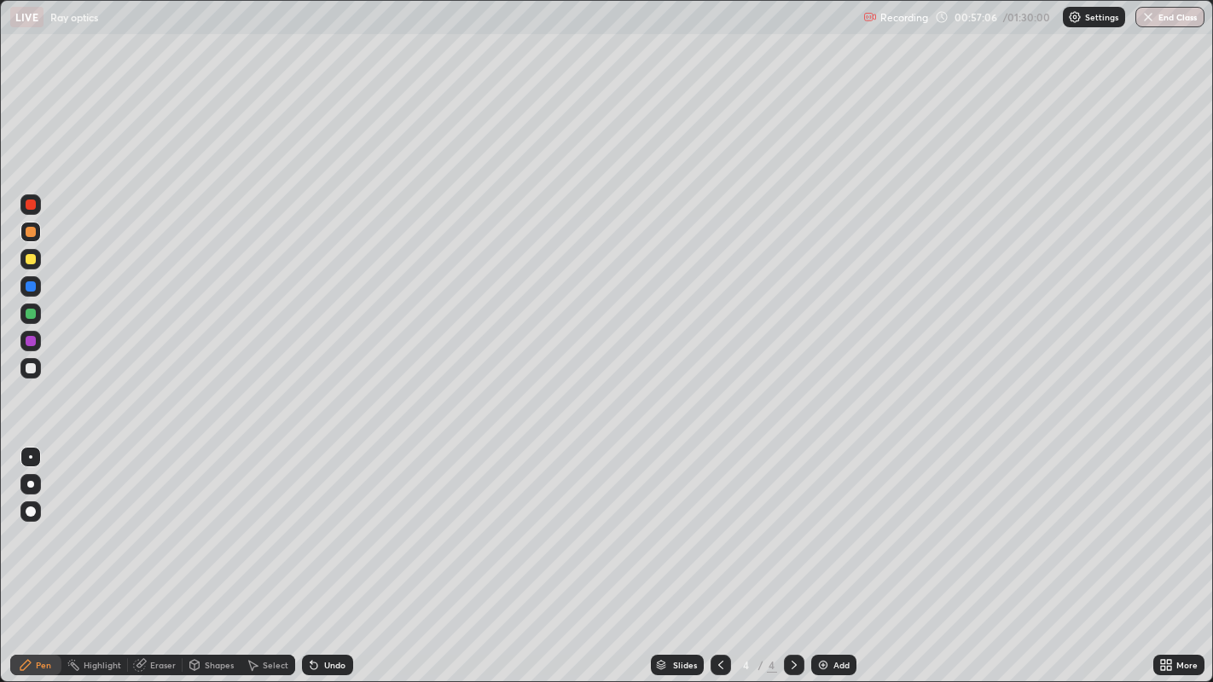
click at [838, 554] on div "Add" at bounding box center [841, 665] width 16 height 9
click at [714, 554] on icon at bounding box center [721, 665] width 14 height 14
click at [791, 554] on icon at bounding box center [794, 665] width 14 height 14
click at [214, 554] on div "Shapes" at bounding box center [219, 665] width 29 height 9
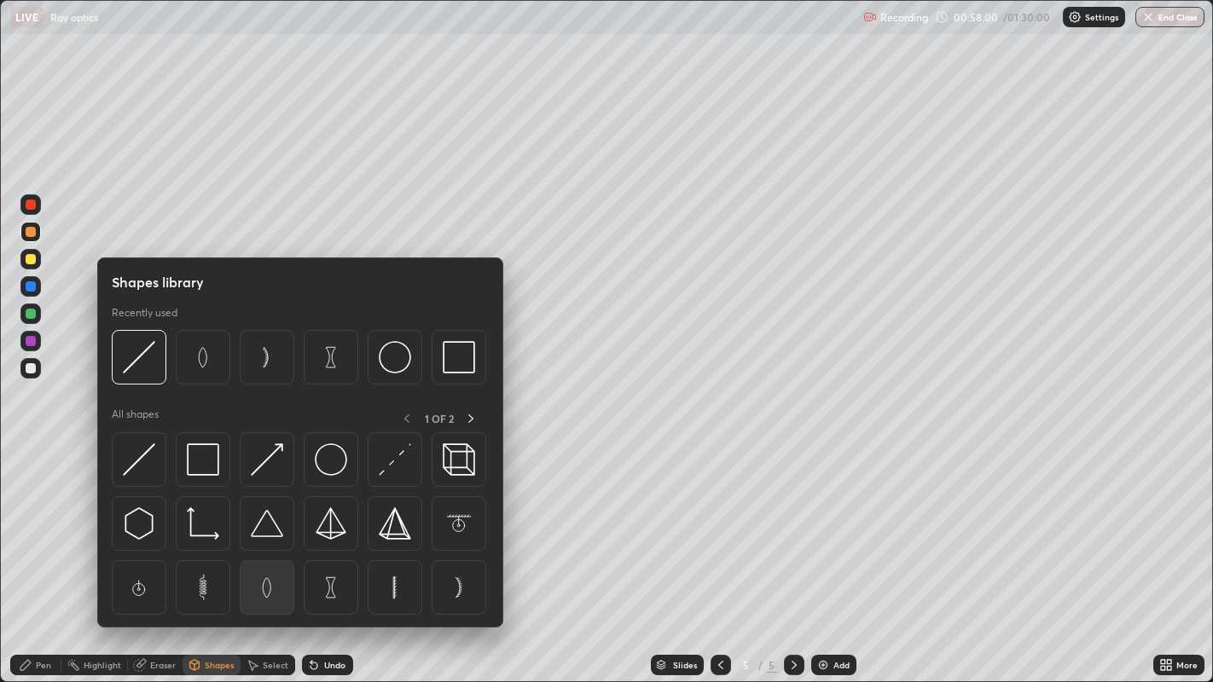
click at [270, 554] on img at bounding box center [267, 587] width 32 height 32
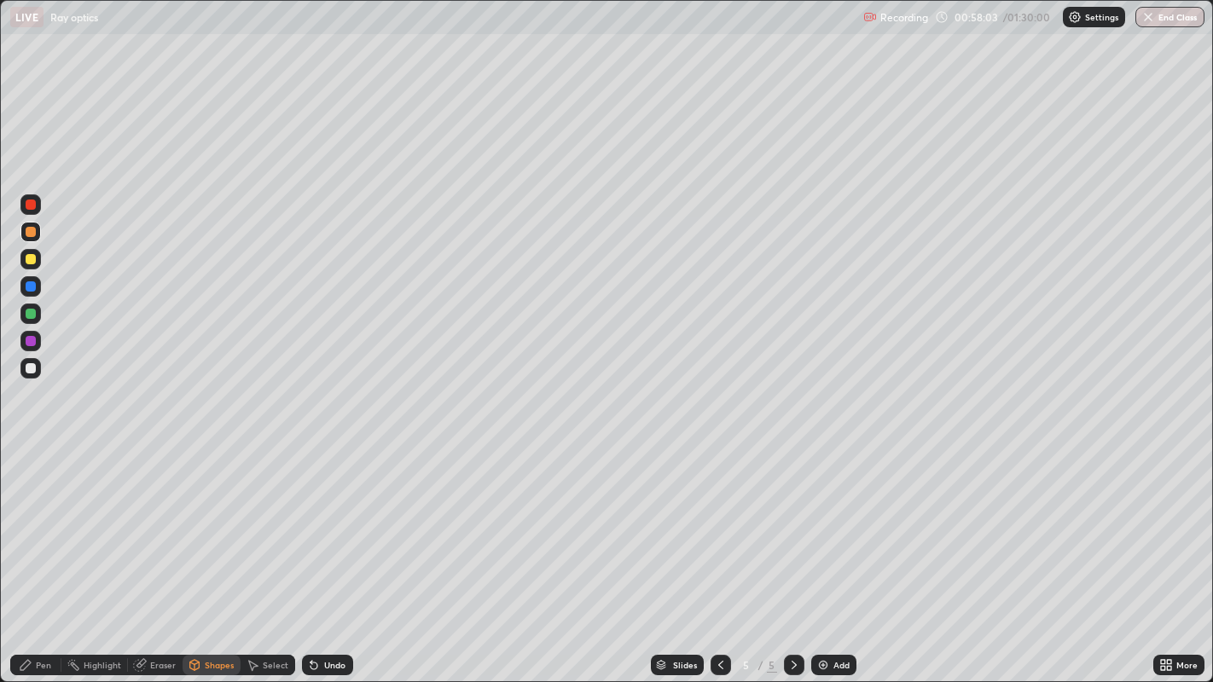
click at [219, 554] on div "Shapes" at bounding box center [219, 665] width 29 height 9
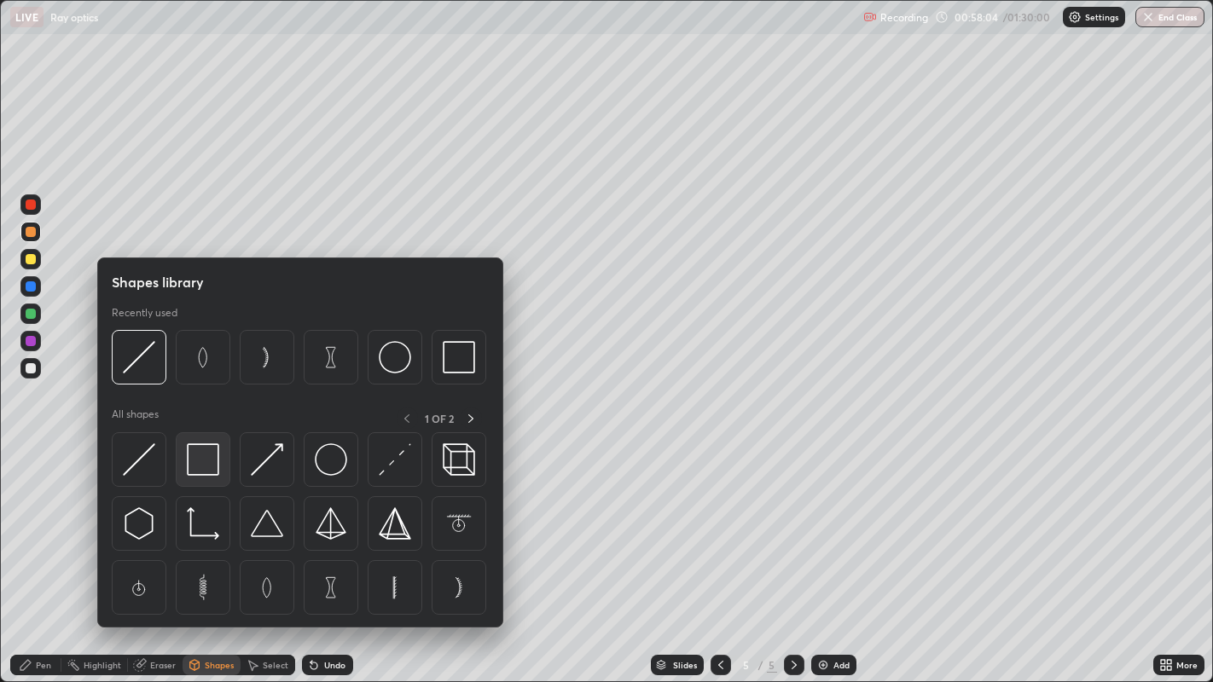
click at [200, 464] on img at bounding box center [203, 460] width 32 height 32
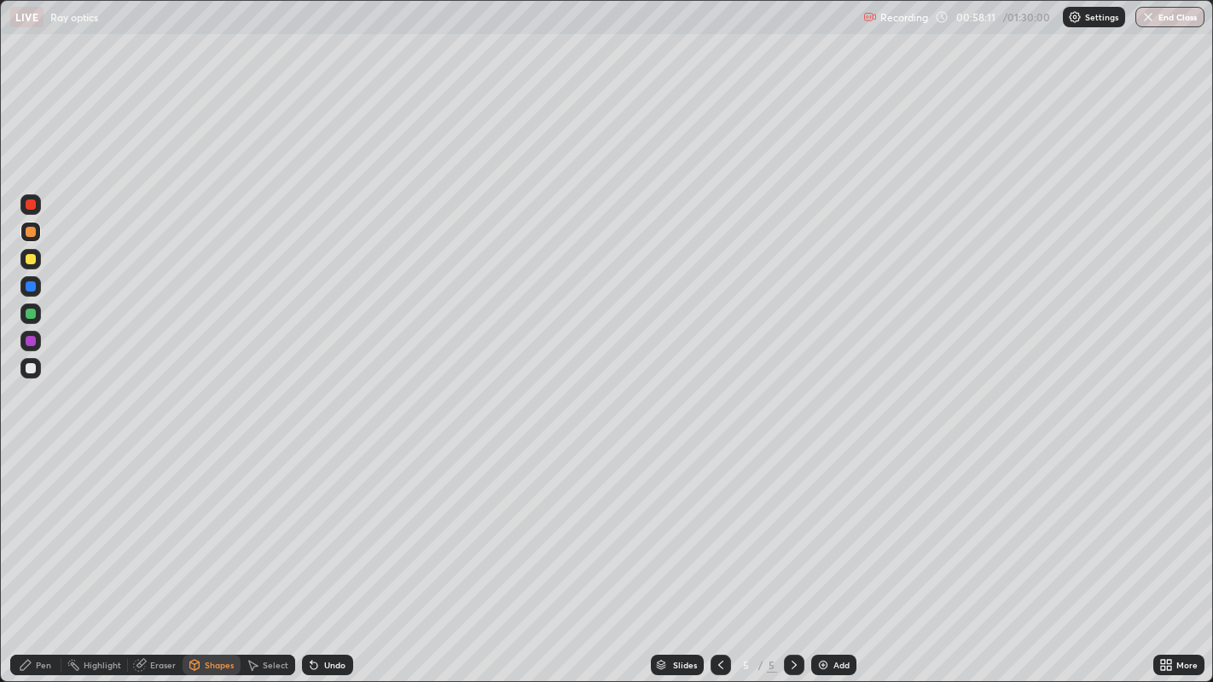
click at [43, 554] on div "Pen" at bounding box center [43, 665] width 15 height 9
click at [34, 257] on div at bounding box center [31, 259] width 10 height 10
click at [328, 554] on div "Undo" at bounding box center [327, 665] width 51 height 20
click at [31, 368] on div at bounding box center [31, 368] width 10 height 10
click at [832, 554] on div "Add" at bounding box center [833, 665] width 45 height 20
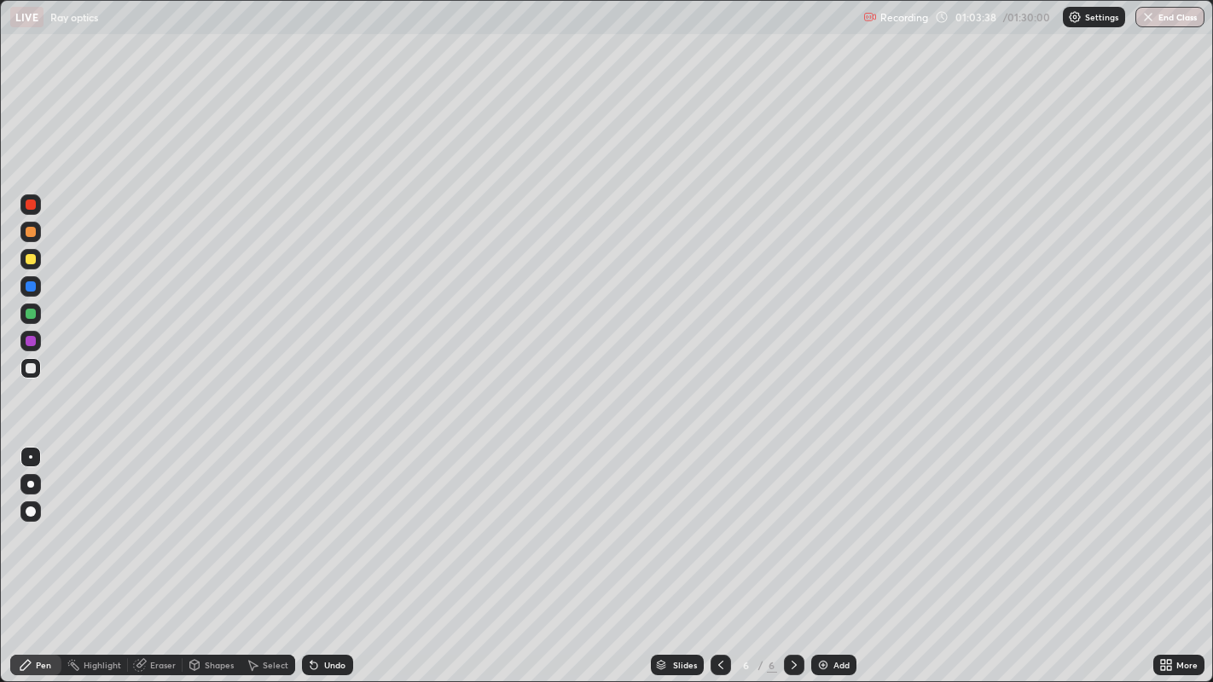
click at [32, 259] on div at bounding box center [31, 259] width 10 height 10
click at [838, 554] on div "Add" at bounding box center [841, 665] width 16 height 9
click at [26, 257] on div at bounding box center [31, 259] width 10 height 10
click at [162, 554] on div "Eraser" at bounding box center [163, 665] width 26 height 9
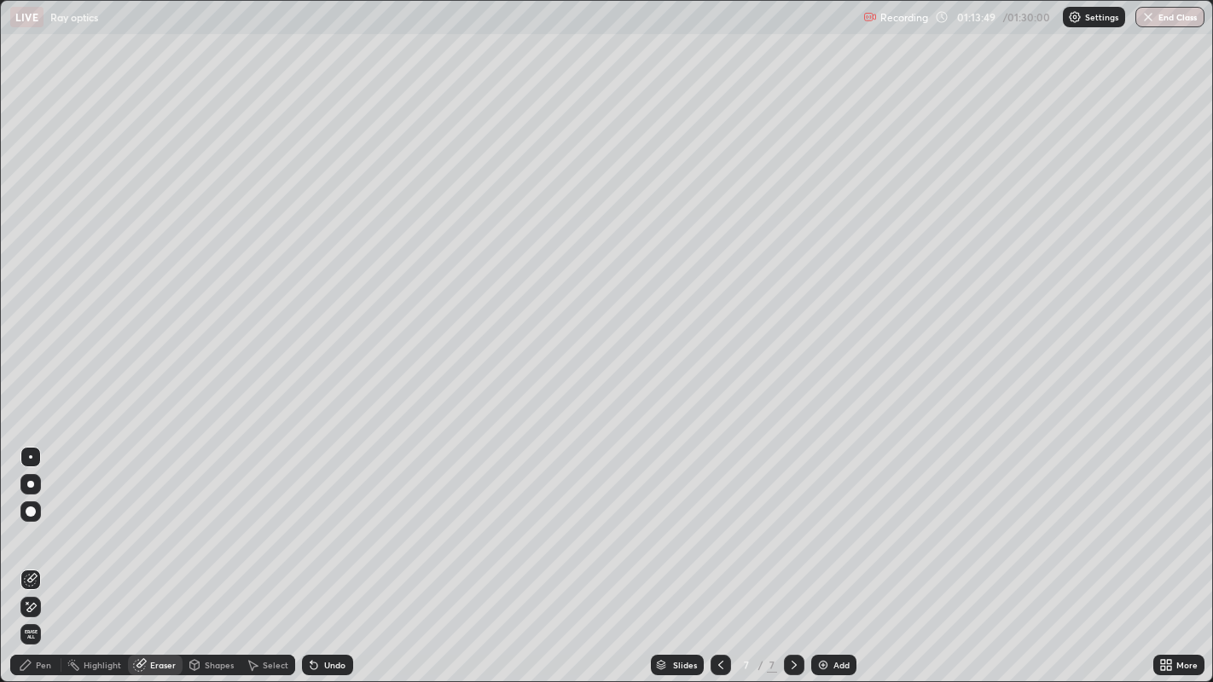
click at [38, 554] on div "Pen" at bounding box center [43, 665] width 15 height 9
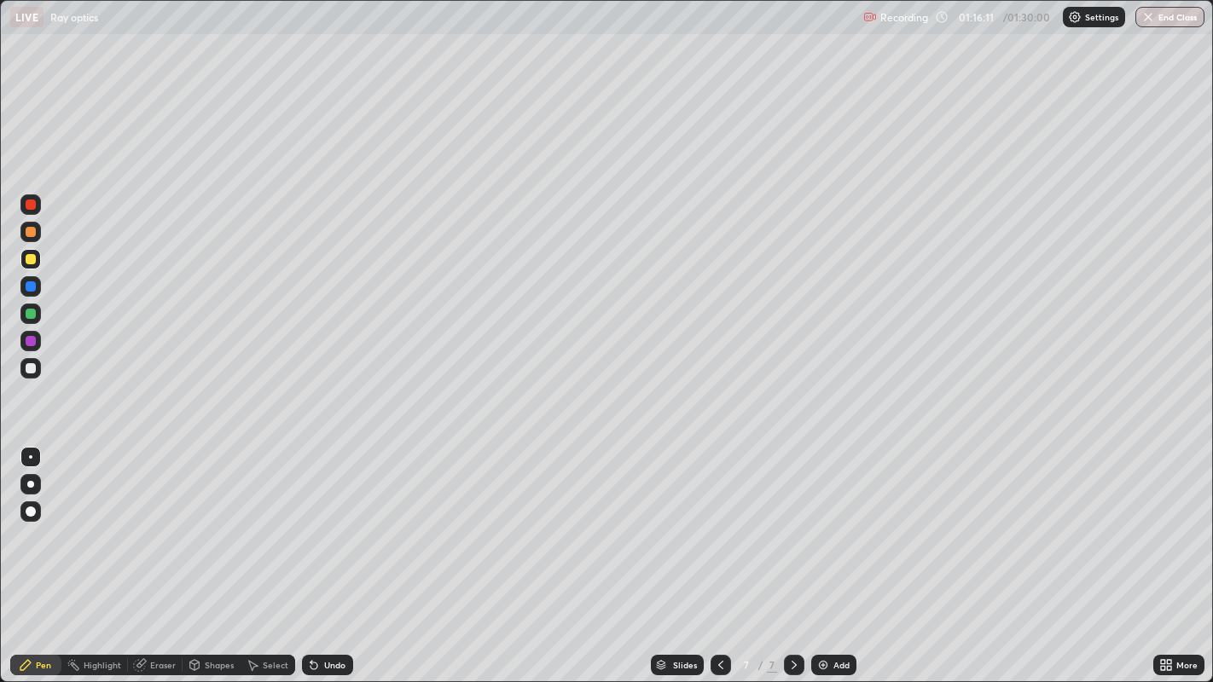
click at [844, 554] on div "Add" at bounding box center [841, 665] width 16 height 9
click at [32, 258] on div at bounding box center [31, 259] width 10 height 10
click at [218, 554] on div "Shapes" at bounding box center [219, 665] width 29 height 9
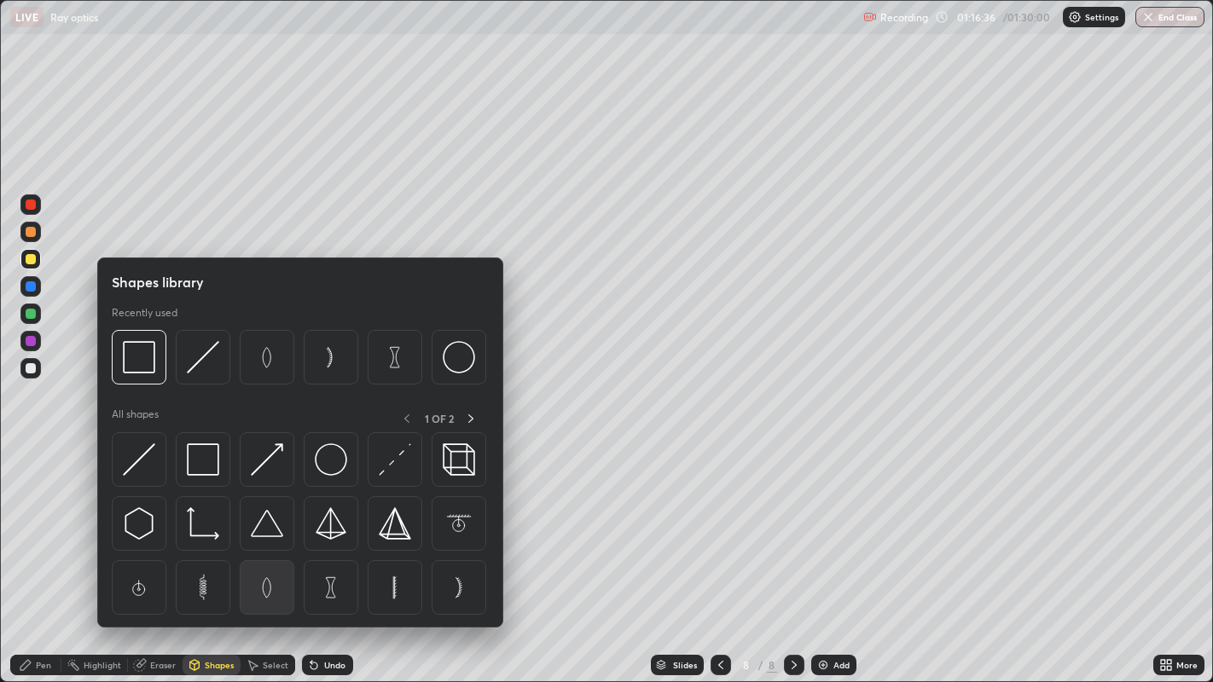
click at [268, 554] on img at bounding box center [267, 587] width 32 height 32
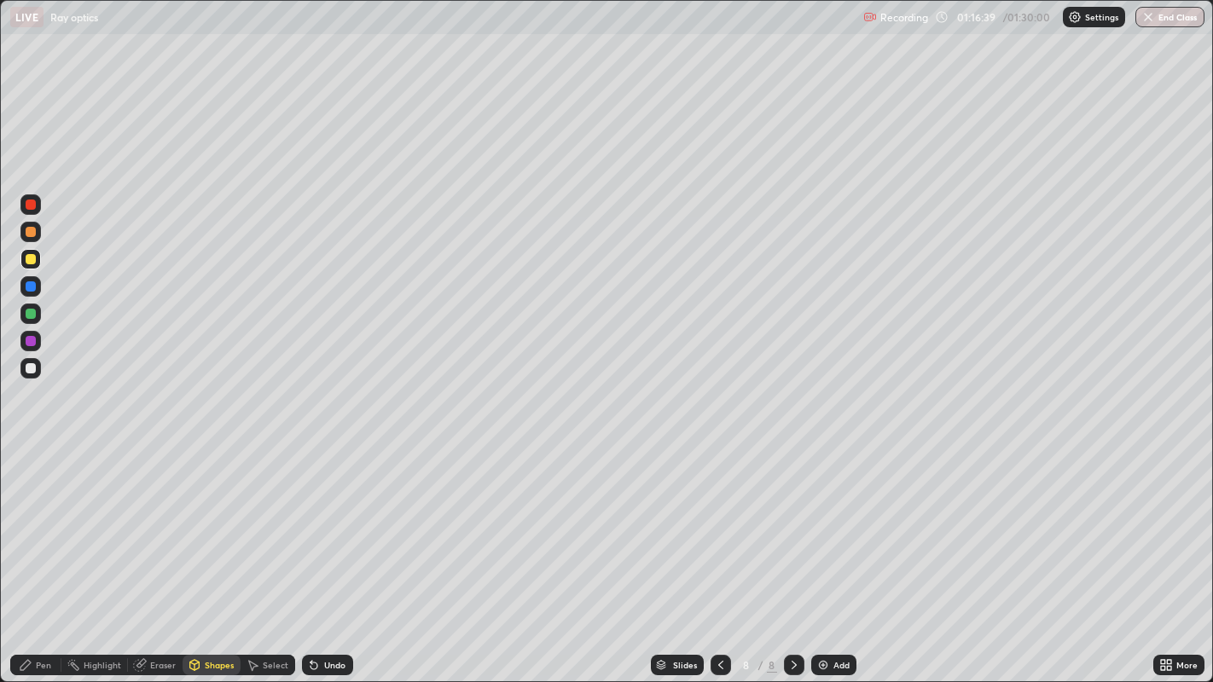
click at [272, 554] on div "Select" at bounding box center [268, 665] width 55 height 20
click at [214, 554] on div "Shapes" at bounding box center [219, 665] width 29 height 9
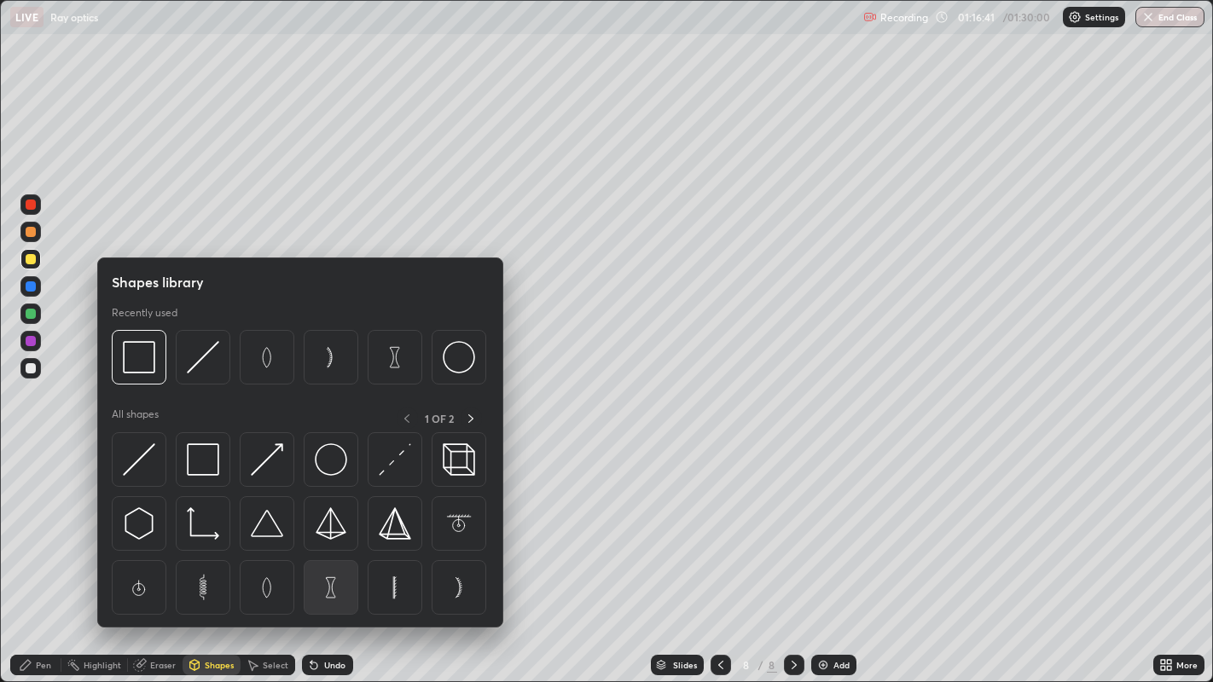
click at [330, 554] on img at bounding box center [331, 587] width 32 height 32
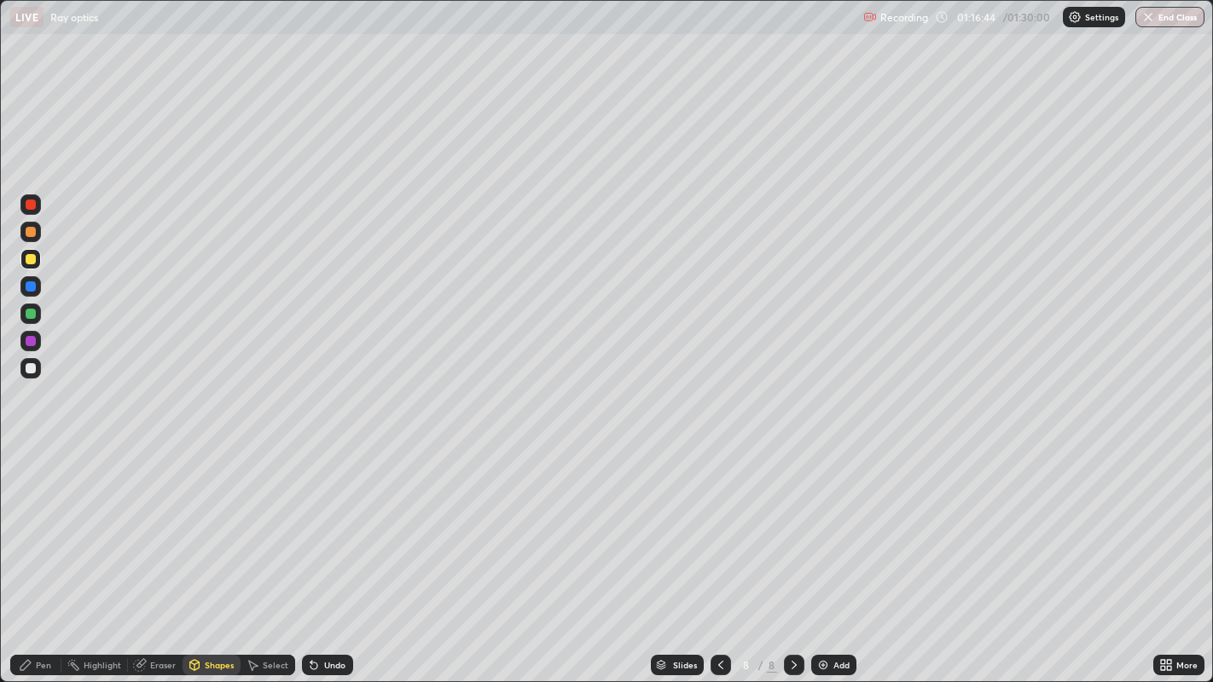
click at [216, 554] on div "Shapes" at bounding box center [219, 665] width 29 height 9
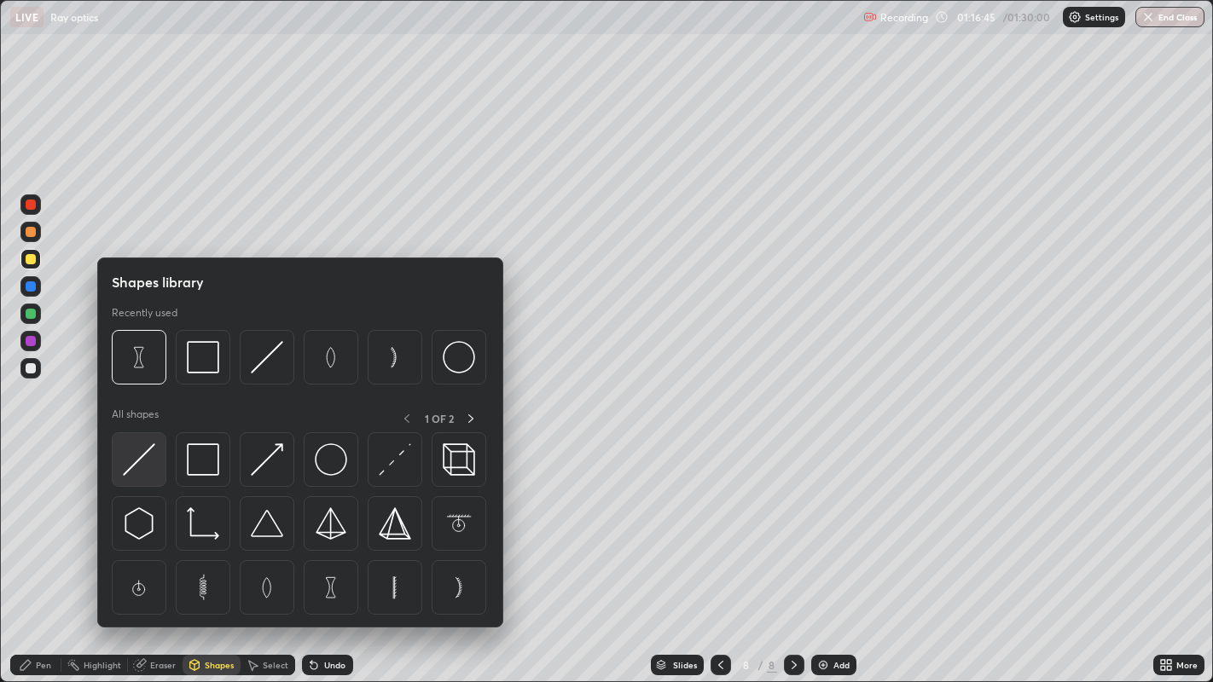
click at [142, 461] on img at bounding box center [139, 460] width 32 height 32
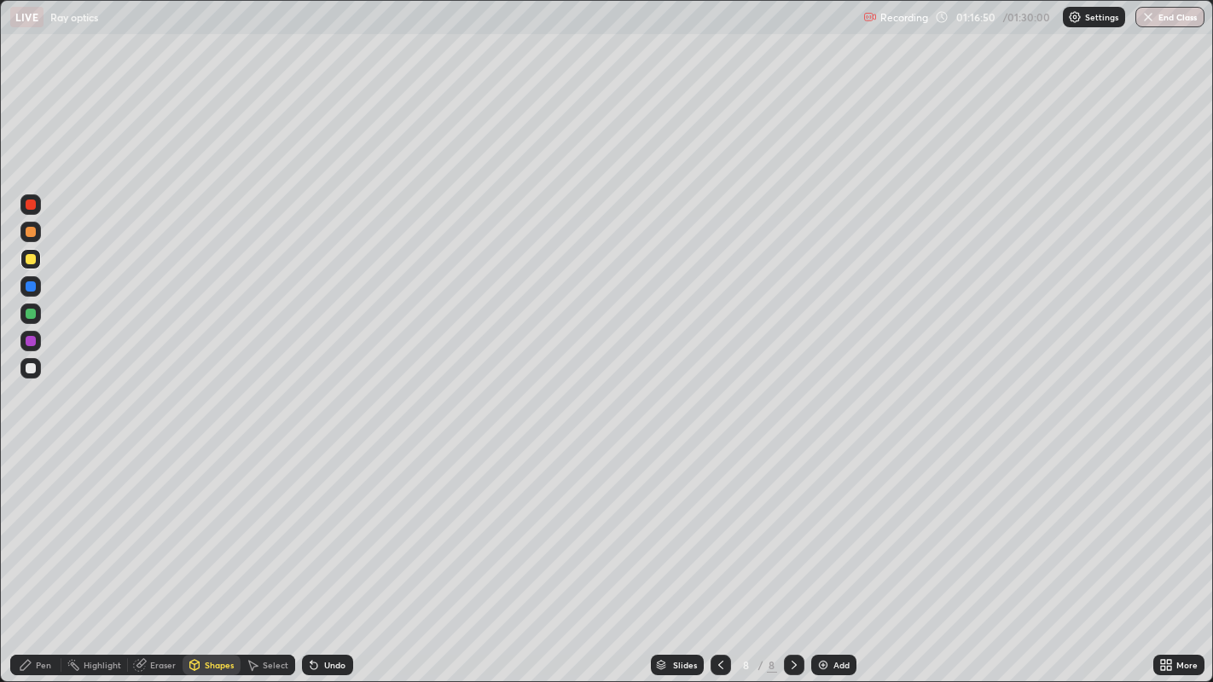
click at [44, 554] on div "Pen" at bounding box center [43, 665] width 15 height 9
click at [220, 554] on div "Shapes" at bounding box center [219, 665] width 29 height 9
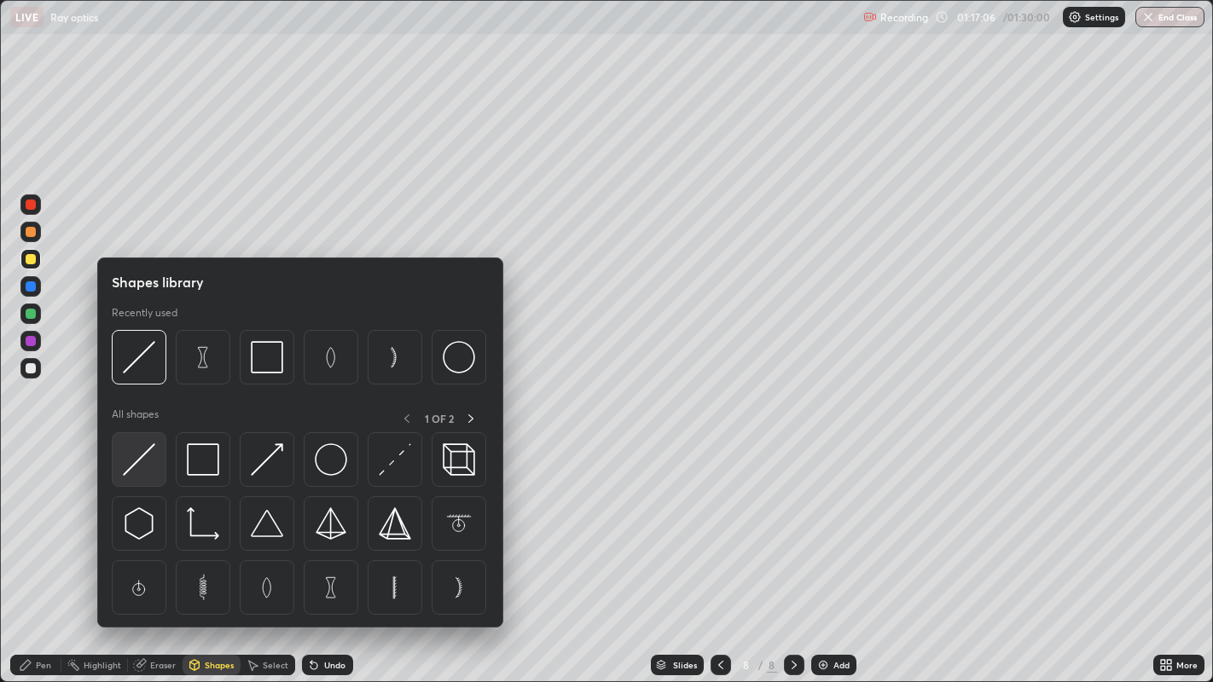
click at [143, 459] on img at bounding box center [139, 460] width 32 height 32
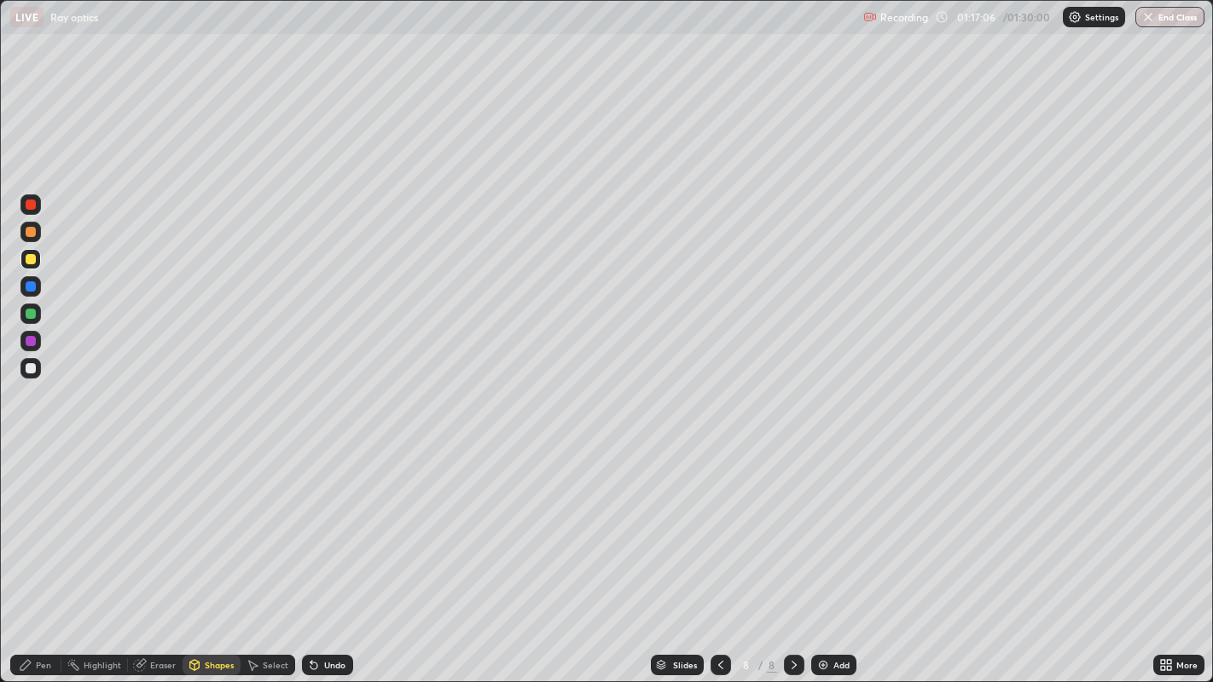
click at [32, 314] on div at bounding box center [31, 314] width 10 height 10
click at [165, 554] on div "Eraser" at bounding box center [163, 665] width 26 height 9
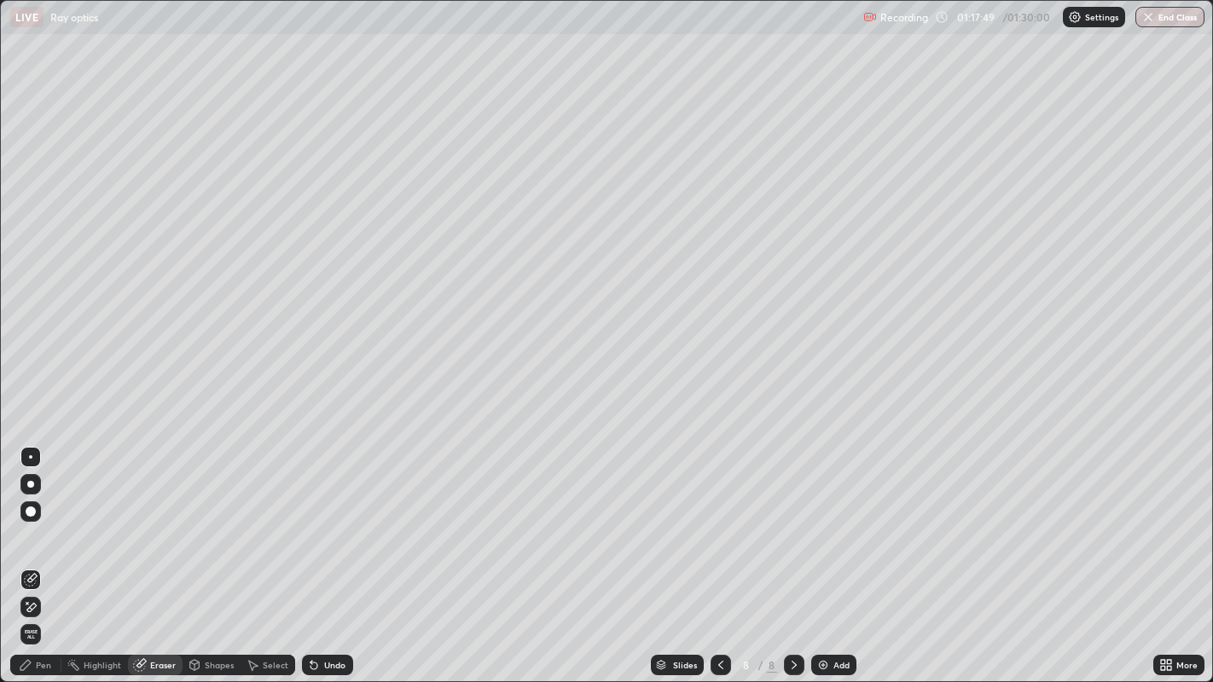
click at [40, 554] on div "Pen" at bounding box center [35, 665] width 51 height 20
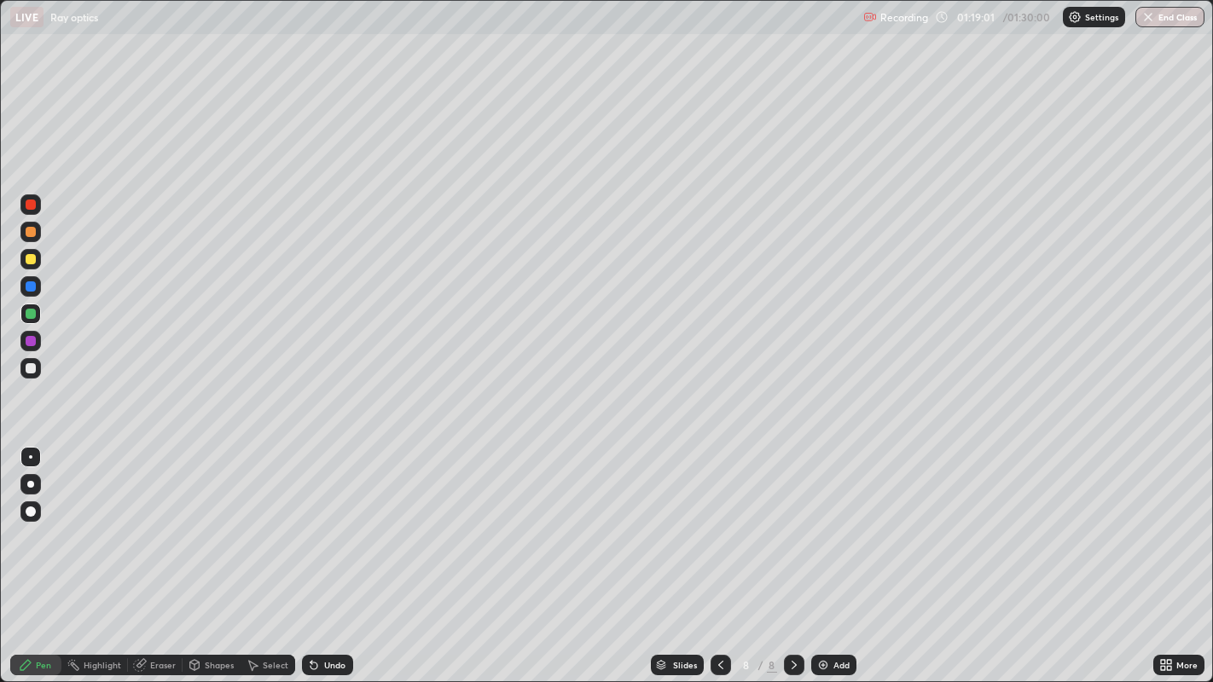
click at [32, 259] on div at bounding box center [31, 259] width 10 height 10
click at [32, 340] on div at bounding box center [31, 341] width 10 height 10
click at [220, 554] on div "Shapes" at bounding box center [219, 665] width 29 height 9
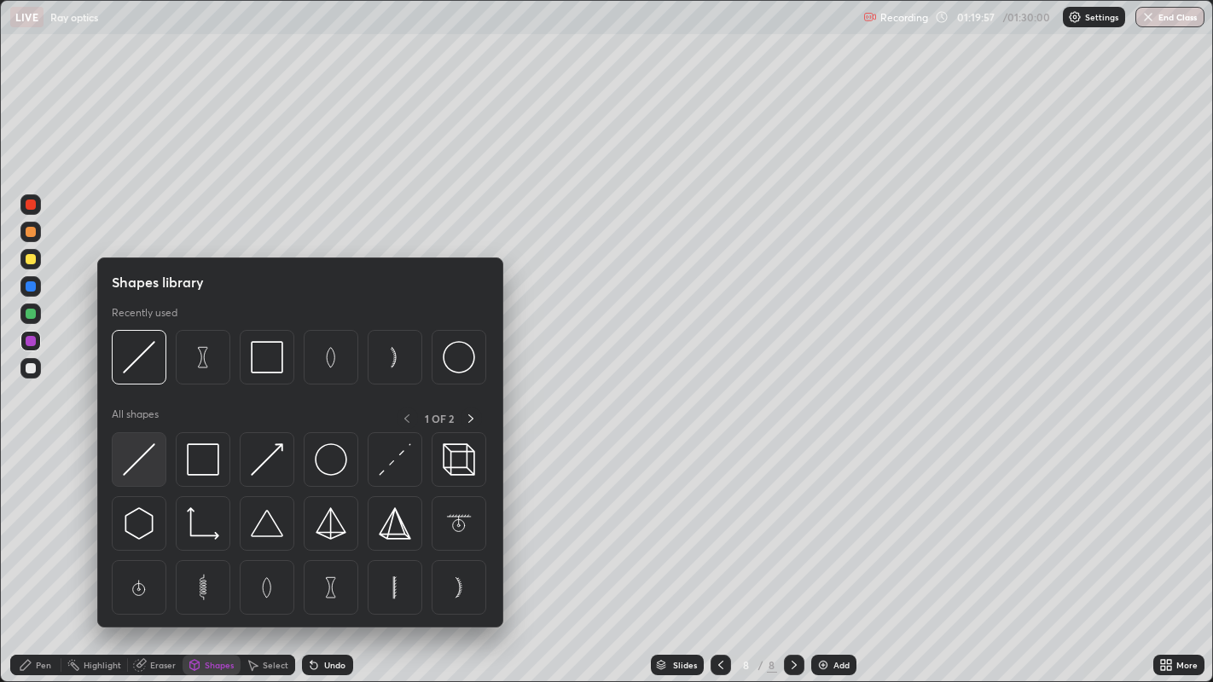
click at [142, 461] on img at bounding box center [139, 460] width 32 height 32
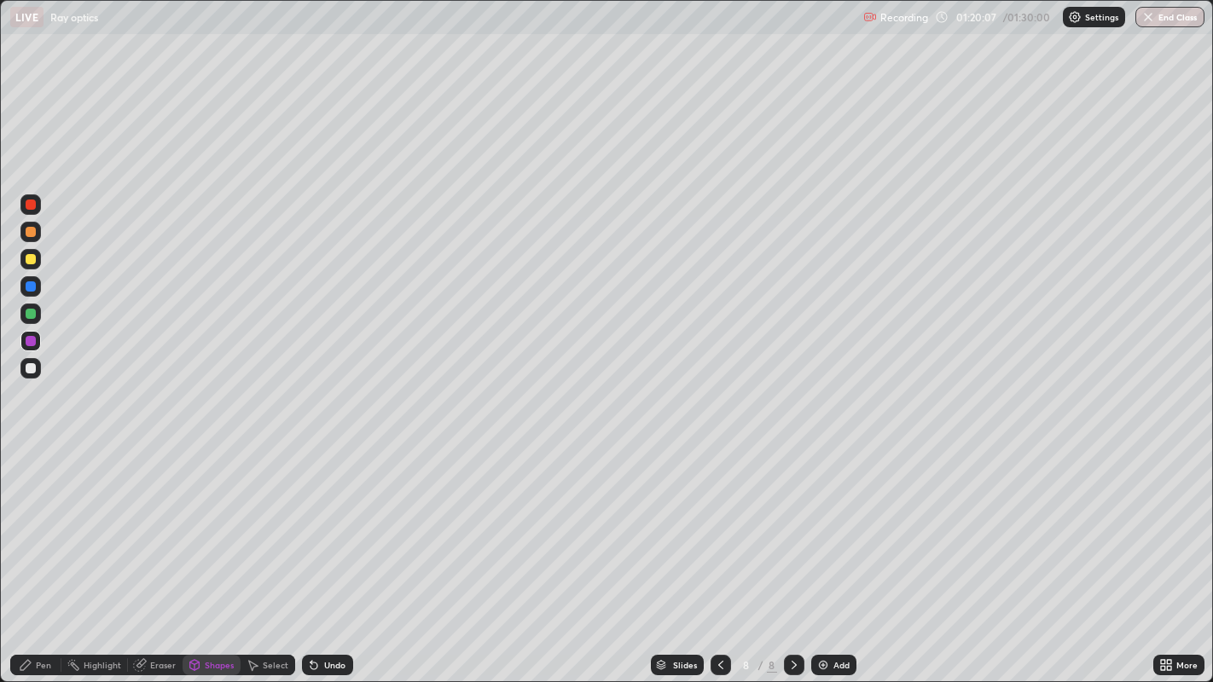
click at [46, 554] on div "Pen" at bounding box center [43, 665] width 15 height 9
click at [791, 554] on icon at bounding box center [794, 665] width 14 height 14
click at [841, 554] on div "Add" at bounding box center [841, 665] width 16 height 9
click at [215, 554] on div "Shapes" at bounding box center [219, 665] width 29 height 9
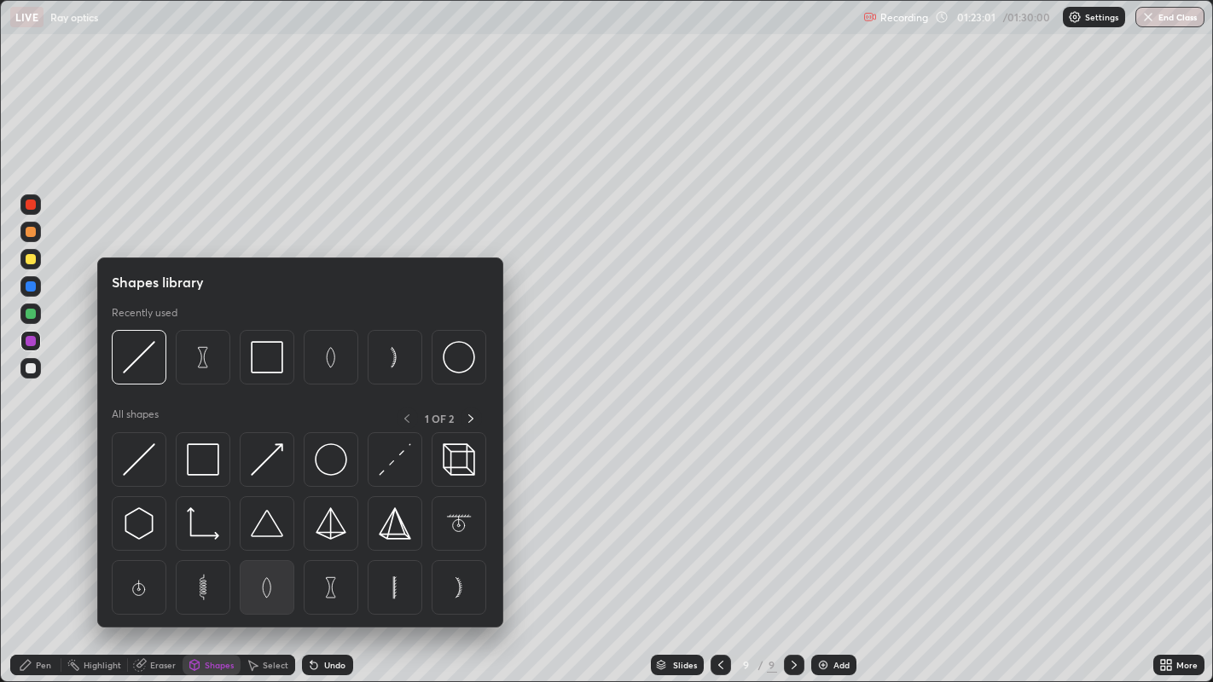
click at [264, 554] on img at bounding box center [267, 587] width 32 height 32
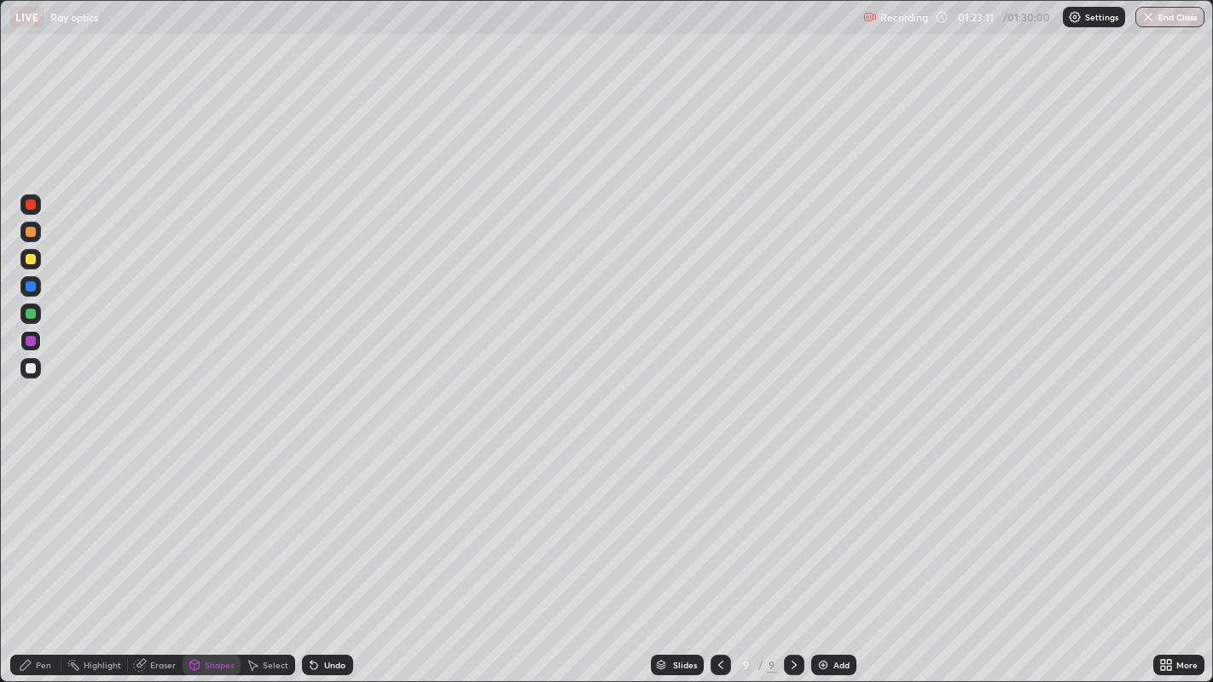
click at [333, 554] on div "Undo" at bounding box center [334, 665] width 21 height 9
click at [216, 554] on div "Shapes" at bounding box center [219, 665] width 29 height 9
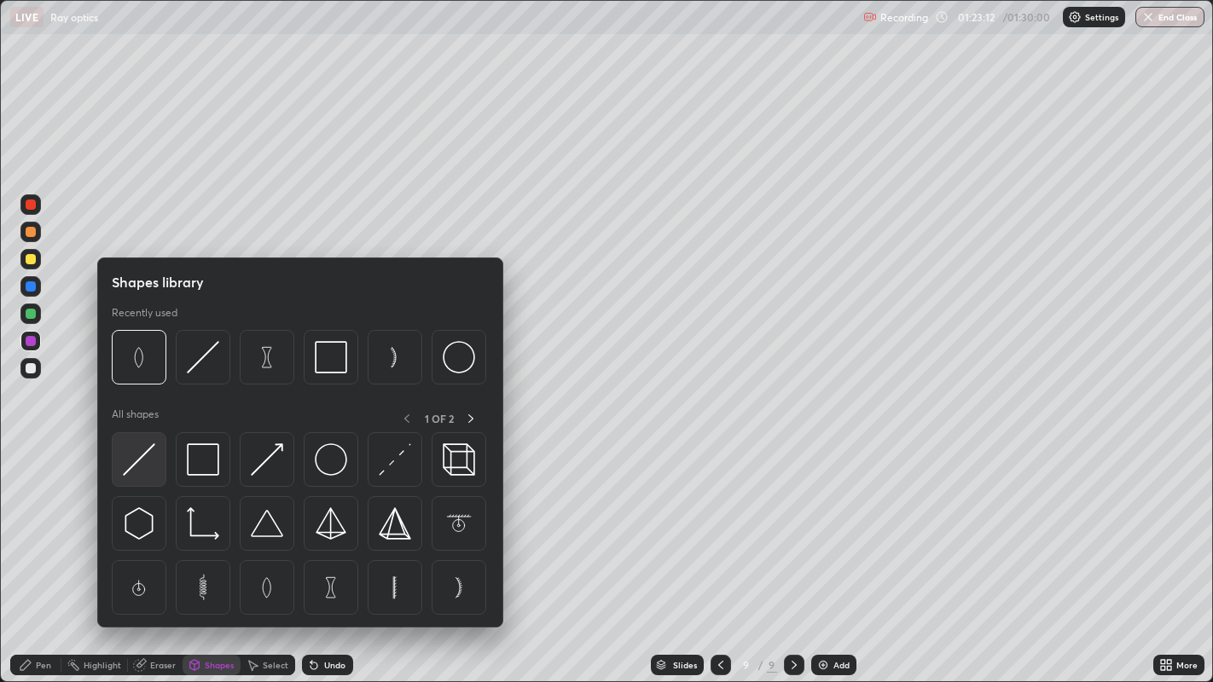
click at [142, 457] on img at bounding box center [139, 460] width 32 height 32
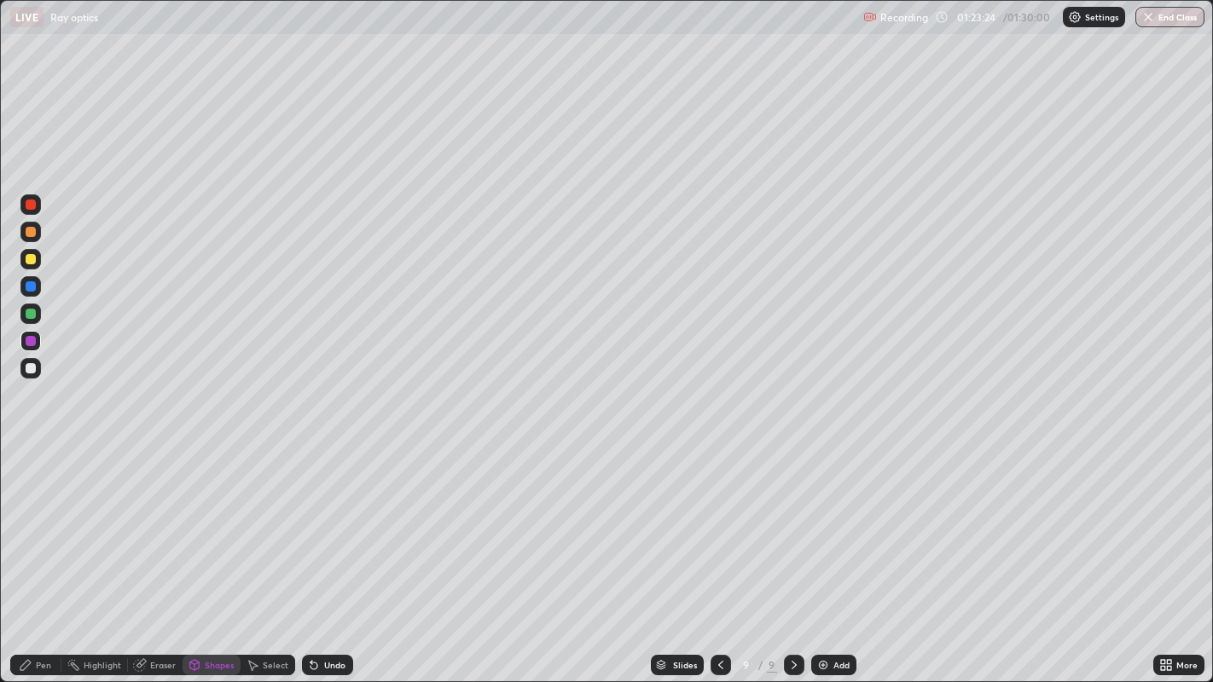
click at [41, 554] on div "Pen" at bounding box center [43, 665] width 15 height 9
click at [212, 554] on div "Shapes" at bounding box center [219, 665] width 29 height 9
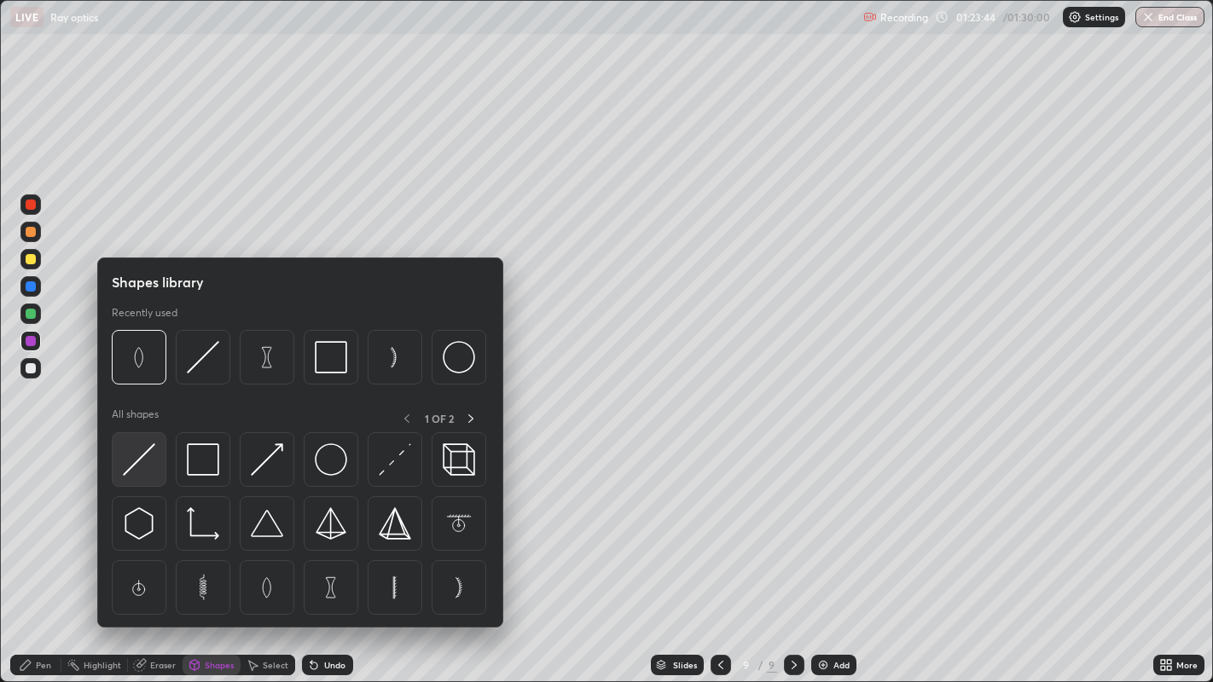
click at [138, 456] on img at bounding box center [139, 460] width 32 height 32
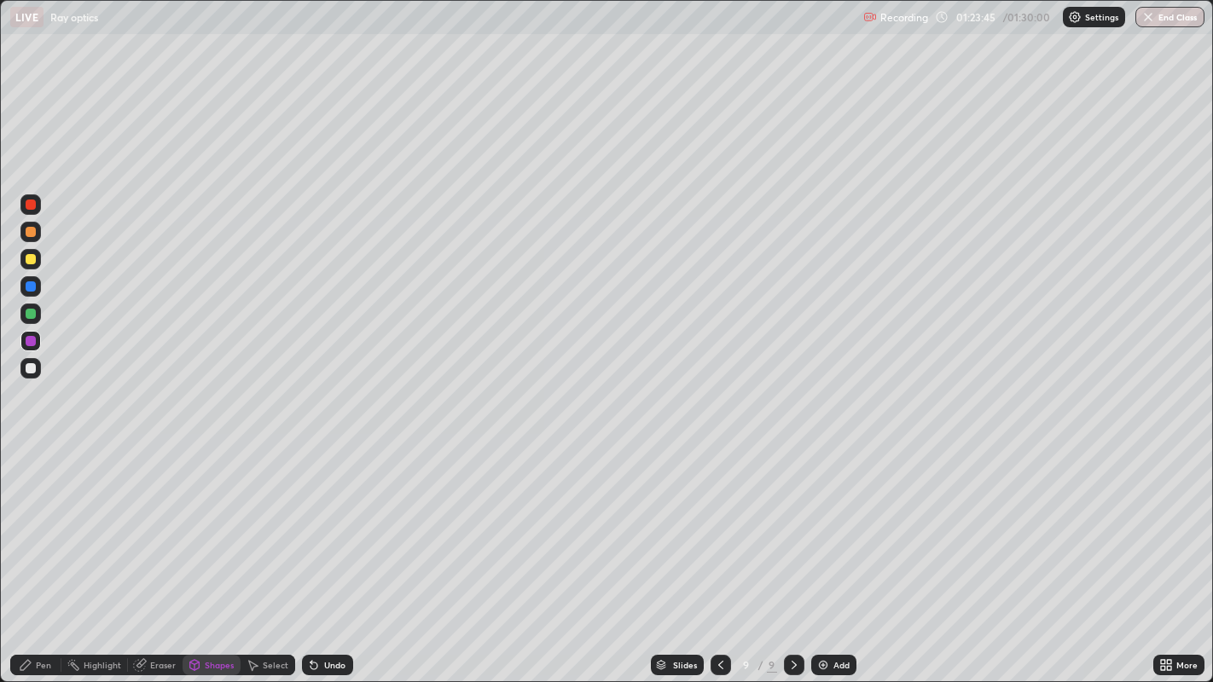
click at [29, 254] on div at bounding box center [31, 259] width 10 height 10
click at [32, 312] on div at bounding box center [31, 314] width 10 height 10
click at [55, 554] on div "Pen" at bounding box center [35, 665] width 51 height 20
click at [328, 554] on div "Undo" at bounding box center [334, 665] width 21 height 9
click at [32, 340] on div at bounding box center [31, 341] width 10 height 10
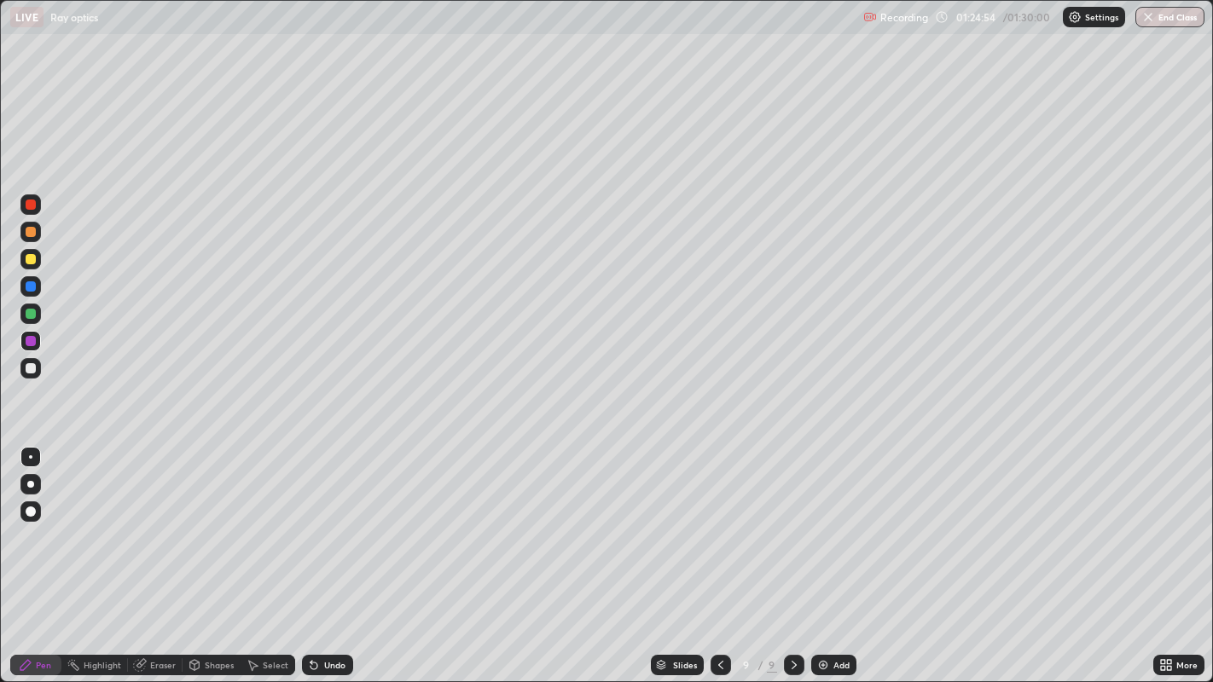
click at [214, 554] on div "Shapes" at bounding box center [219, 665] width 29 height 9
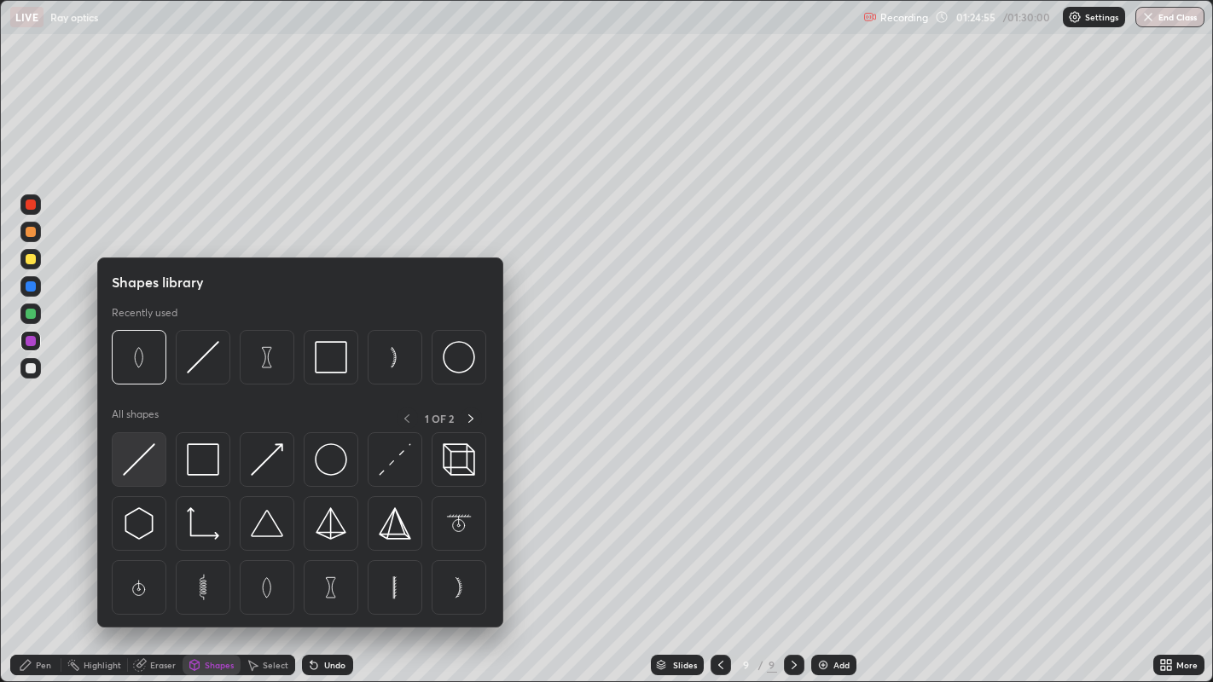
click at [141, 457] on img at bounding box center [139, 460] width 32 height 32
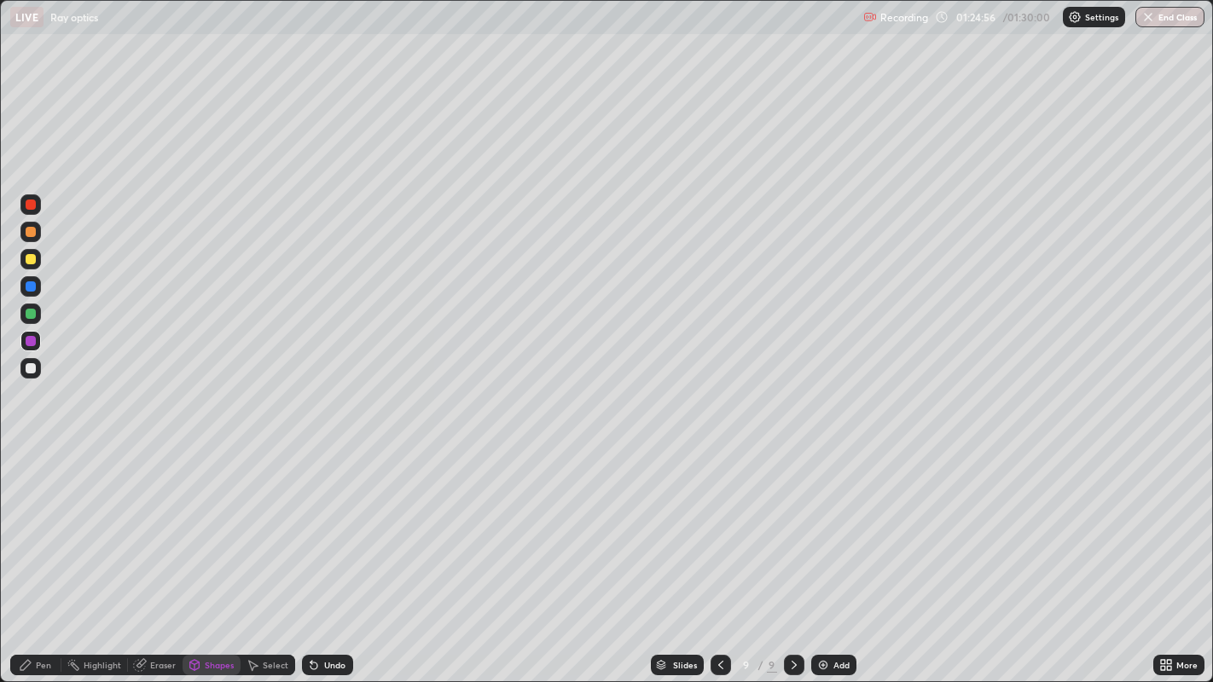
click at [32, 259] on div at bounding box center [31, 259] width 10 height 10
click at [43, 554] on div "Pen" at bounding box center [43, 665] width 15 height 9
click at [166, 554] on div "Eraser" at bounding box center [163, 665] width 26 height 9
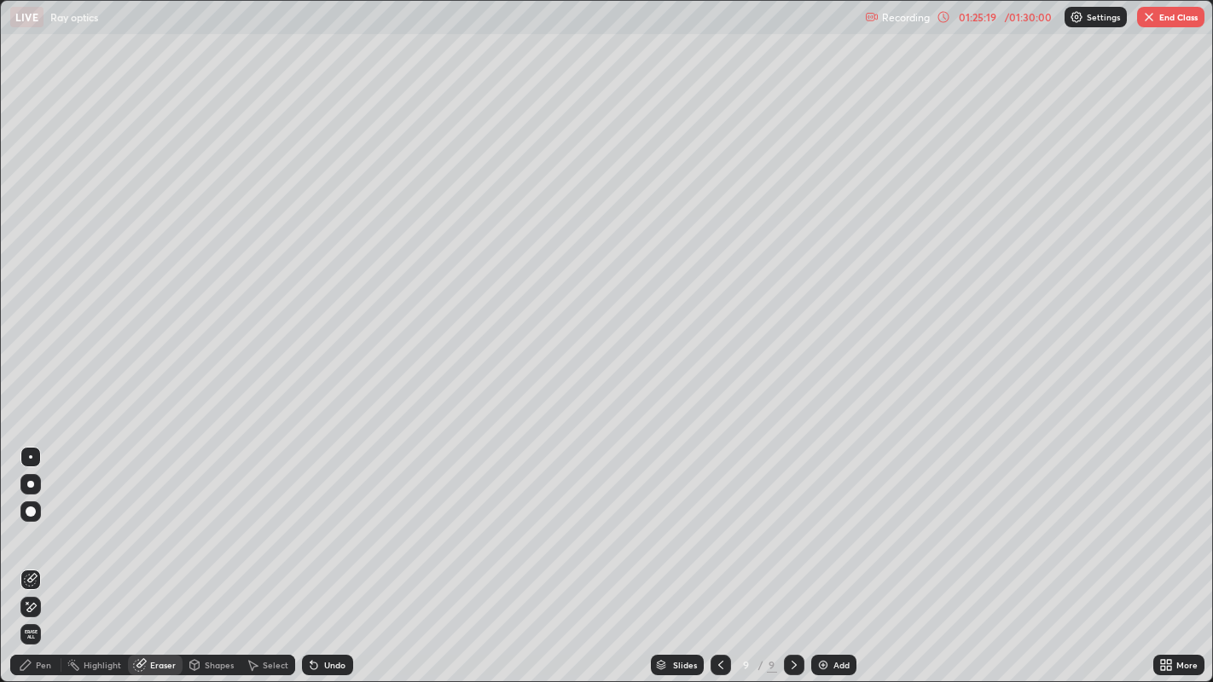
click at [43, 554] on div "Pen" at bounding box center [43, 665] width 15 height 9
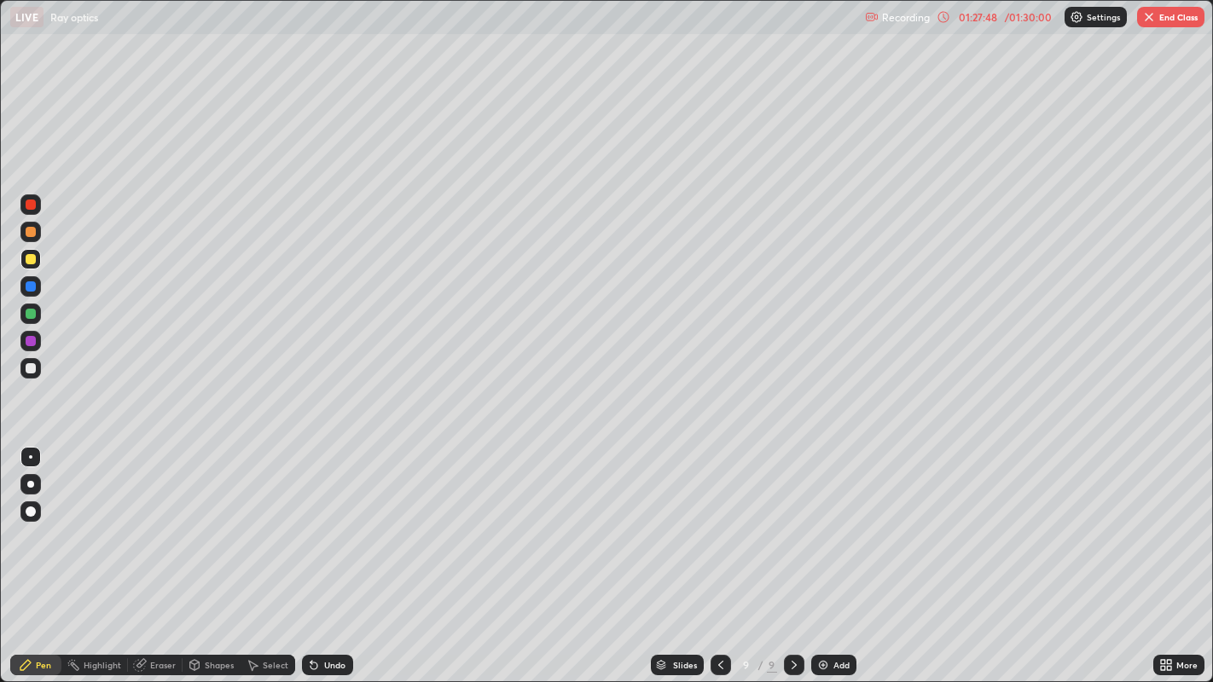
click at [844, 554] on div "Add" at bounding box center [841, 665] width 16 height 9
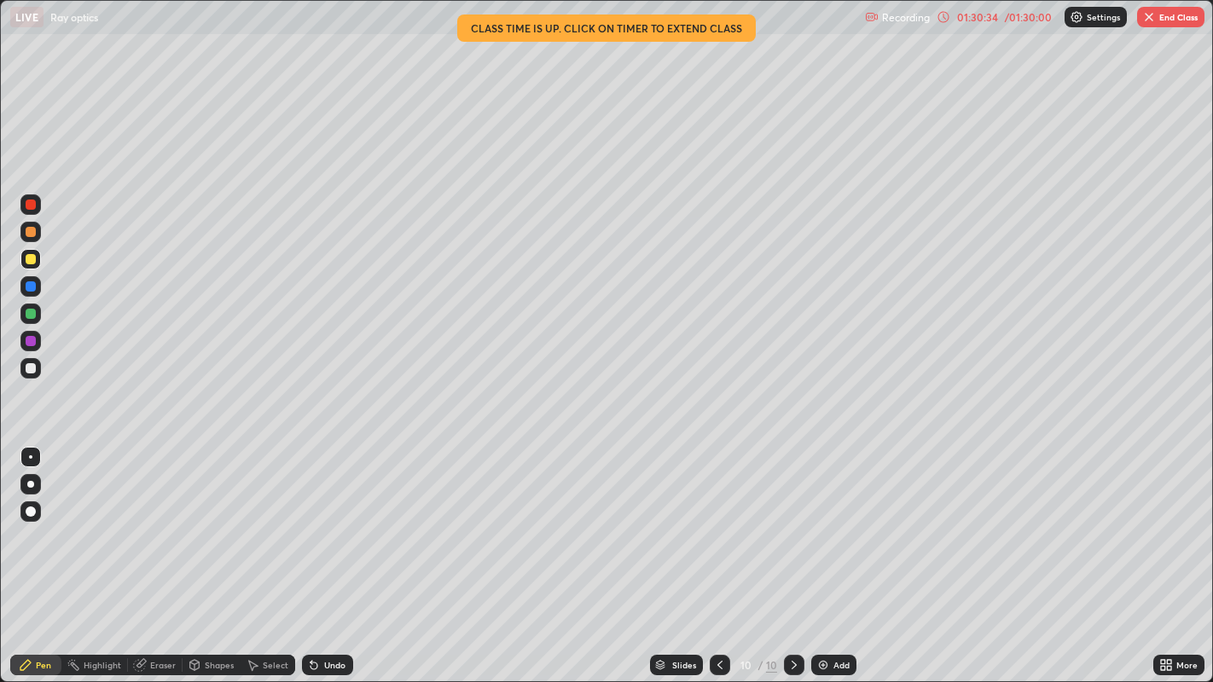
click at [716, 554] on icon at bounding box center [720, 665] width 14 height 14
click at [792, 554] on icon at bounding box center [794, 665] width 14 height 14
click at [1148, 16] on img "button" at bounding box center [1149, 17] width 14 height 14
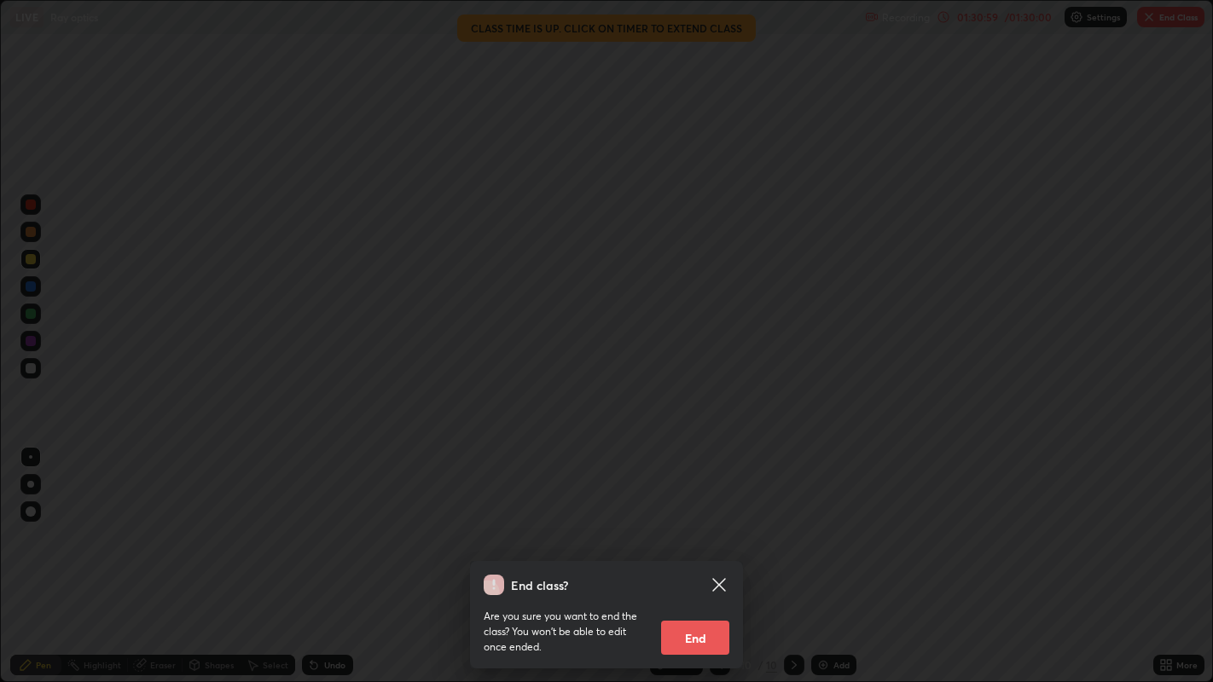
click at [683, 554] on button "End" at bounding box center [695, 638] width 68 height 34
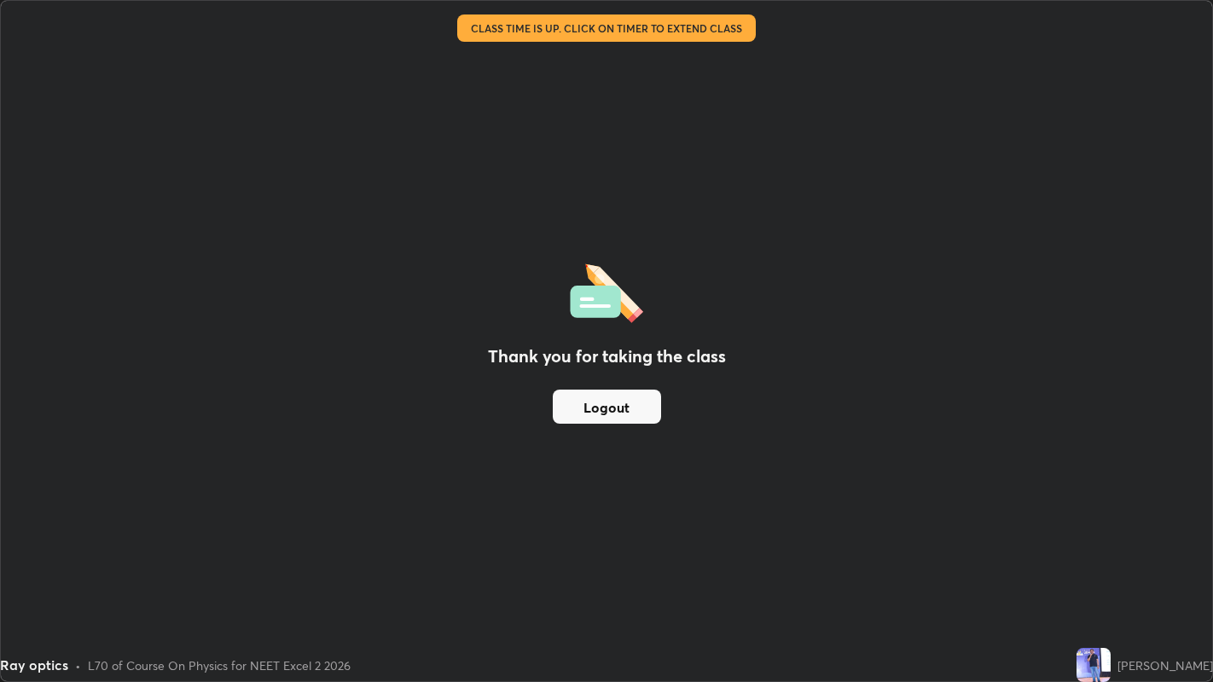
click at [608, 402] on button "Logout" at bounding box center [607, 407] width 108 height 34
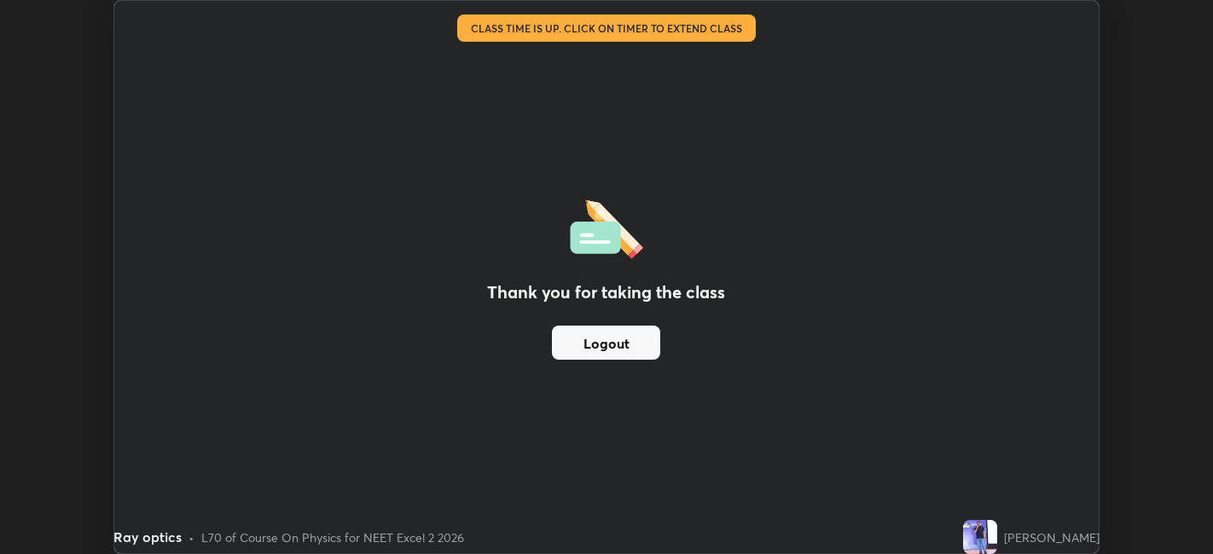
scroll to position [84735, 84076]
